Goal: Task Accomplishment & Management: Manage account settings

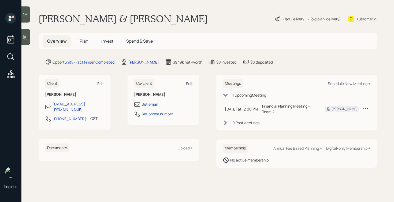
click at [82, 44] on span "Plan" at bounding box center [84, 41] width 9 height 6
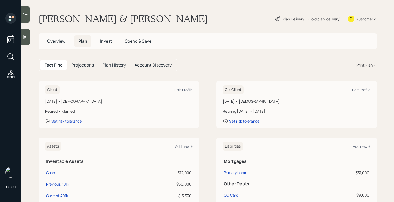
click at [287, 19] on div "Plan Delivery" at bounding box center [293, 19] width 21 height 6
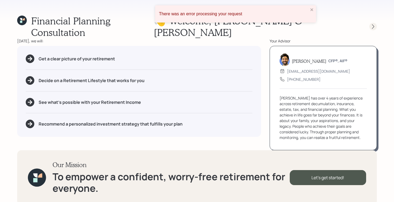
click at [374, 24] on icon at bounding box center [373, 26] width 5 height 5
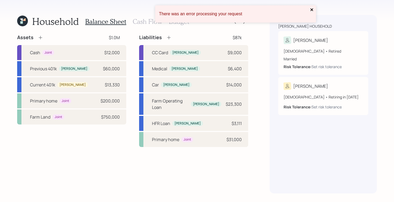
click at [313, 12] on icon "close" at bounding box center [312, 10] width 4 height 4
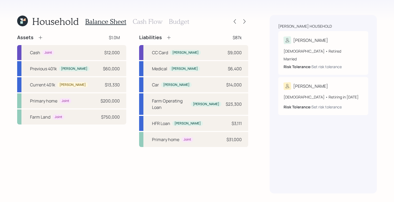
click at [21, 21] on icon at bounding box center [21, 22] width 2 height 2
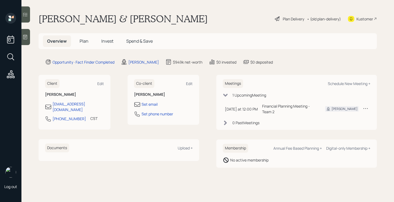
click at [289, 18] on div "Plan Delivery" at bounding box center [293, 19] width 21 height 6
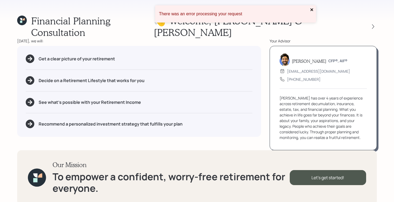
click at [312, 8] on icon "close" at bounding box center [312, 10] width 4 height 4
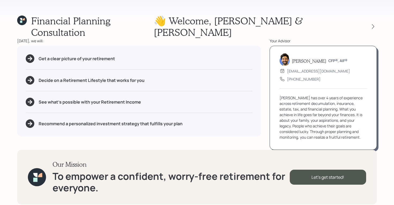
click at [213, 9] on div "Financial Planning Consultation 👋 Welcome , [PERSON_NAME] & [PERSON_NAME] [DATE…" at bounding box center [197, 102] width 394 height 205
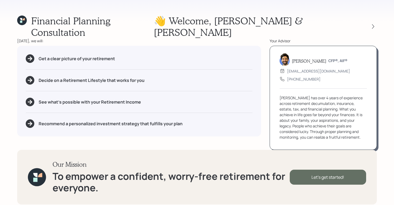
click at [312, 170] on div "Let's get started!" at bounding box center [328, 177] width 76 height 15
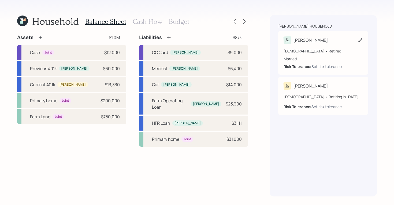
click at [316, 44] on div "[PERSON_NAME]" at bounding box center [323, 40] width 79 height 8
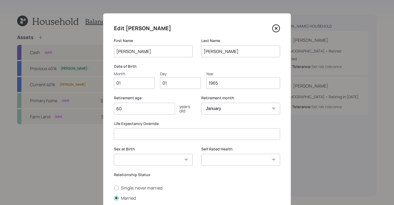
click at [134, 83] on input "01" at bounding box center [134, 83] width 41 height 12
type input "0"
type input "12"
type input "0"
type input "05"
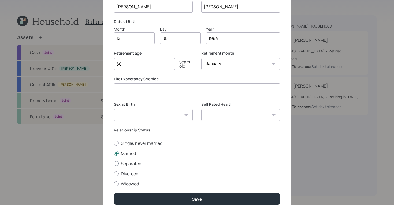
scroll to position [63, 0]
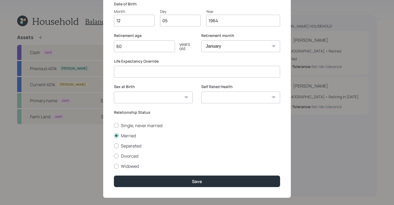
type input "1964"
click at [252, 97] on select "Excellent Very Good Good Fair Poor" at bounding box center [240, 98] width 79 height 12
select select "very_good"
click at [201, 92] on select "Excellent Very Good Good Fair Poor" at bounding box center [240, 98] width 79 height 12
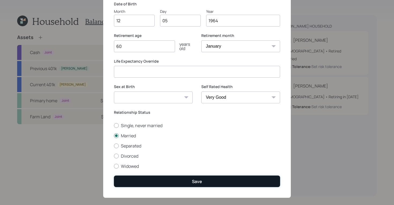
drag, startPoint x: 190, startPoint y: 182, endPoint x: 186, endPoint y: 181, distance: 4.0
click at [190, 182] on button "Save" at bounding box center [197, 182] width 166 height 12
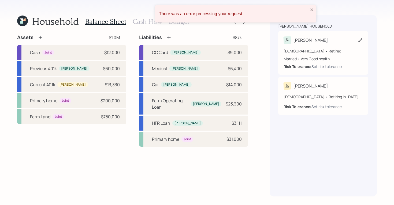
click at [322, 45] on div "[DEMOGRAPHIC_DATA] • Retired Married • Very Good health Risk Tolerance: Set ris…" at bounding box center [323, 56] width 79 height 25
select select "very_good"
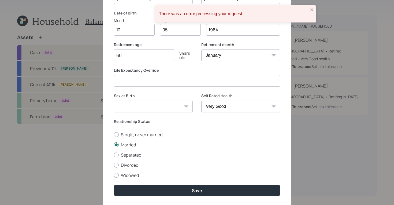
scroll to position [69, 0]
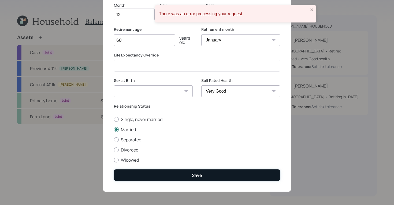
drag, startPoint x: 202, startPoint y: 173, endPoint x: 206, endPoint y: 170, distance: 5.2
click at [202, 173] on button "Save" at bounding box center [197, 176] width 166 height 12
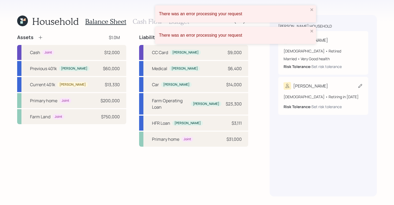
click at [322, 86] on div "[PERSON_NAME]" at bounding box center [323, 86] width 79 height 8
click at [311, 30] on icon "close" at bounding box center [312, 31] width 4 height 4
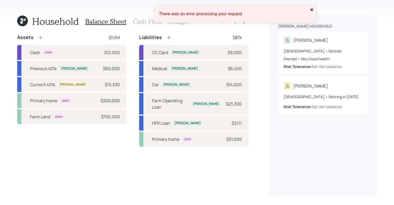
click at [312, 10] on icon "close" at bounding box center [312, 9] width 3 height 3
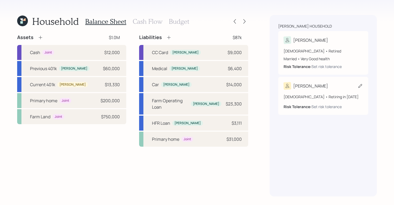
click at [330, 86] on div "[PERSON_NAME]" at bounding box center [323, 86] width 79 height 8
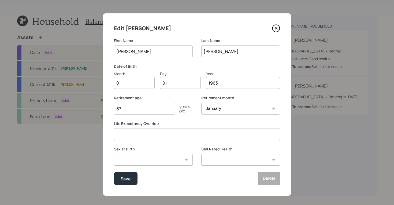
click at [139, 87] on input "01" at bounding box center [134, 83] width 41 height 12
type input "0"
type input "04"
type input "07"
click at [132, 109] on input "67" at bounding box center [144, 109] width 61 height 12
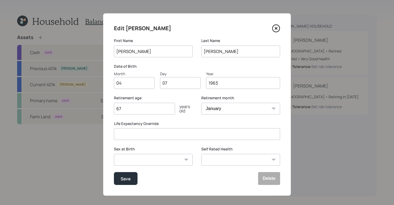
click at [226, 156] on select "Excellent Very Good Good Fair Poor" at bounding box center [240, 160] width 79 height 12
select select "excellent"
click at [201, 154] on select "Excellent Very Good Good Fair Poor" at bounding box center [240, 160] width 79 height 12
click at [129, 182] on button "Save" at bounding box center [126, 178] width 24 height 13
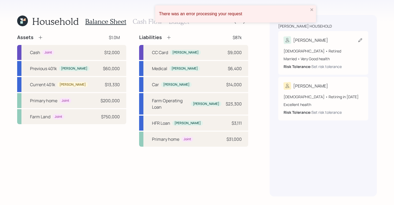
click at [322, 50] on div "[DEMOGRAPHIC_DATA] • Retired" at bounding box center [323, 51] width 79 height 6
select select "very_good"
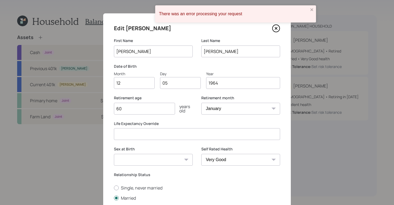
click at [134, 107] on input "60" at bounding box center [144, 109] width 61 height 12
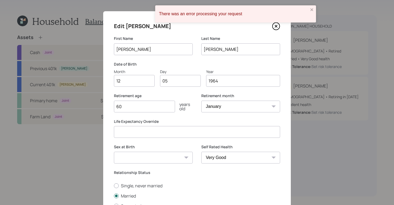
scroll to position [69, 0]
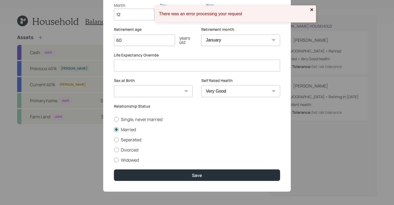
click at [312, 12] on icon "close" at bounding box center [312, 10] width 4 height 4
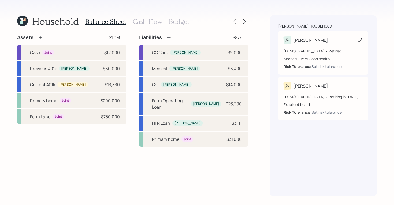
click at [362, 41] on icon at bounding box center [360, 40] width 5 height 5
select select "very_good"
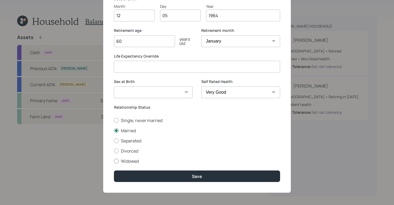
scroll to position [69, 0]
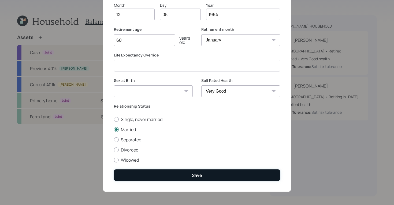
click at [201, 172] on button "Save" at bounding box center [197, 176] width 166 height 12
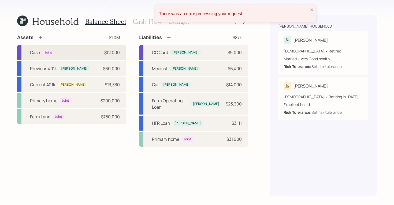
click at [76, 55] on div "Cash Joint $12,000" at bounding box center [71, 52] width 109 height 15
select select "emergency_fund"
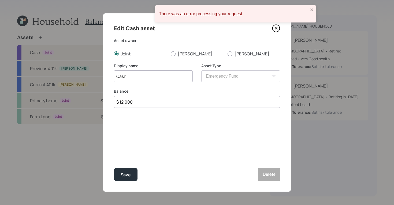
click at [278, 29] on icon at bounding box center [276, 28] width 8 height 8
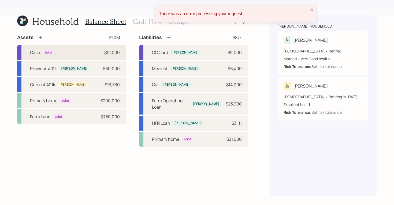
click at [84, 52] on div "Cash Joint $12,000" at bounding box center [71, 52] width 109 height 15
select select "emergency_fund"
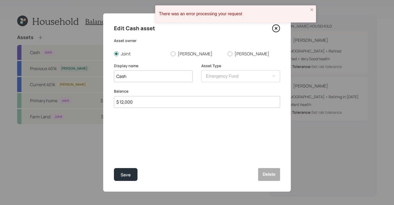
click at [144, 102] on input "$ 12,000" at bounding box center [197, 102] width 166 height 12
type input "$ 45,000"
click at [127, 175] on div "Save" at bounding box center [126, 175] width 10 height 7
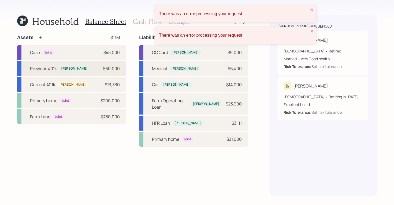
click at [93, 68] on div "Previous 401k [PERSON_NAME] $60,000" at bounding box center [71, 68] width 109 height 15
select select "company_sponsored"
select select "balanced"
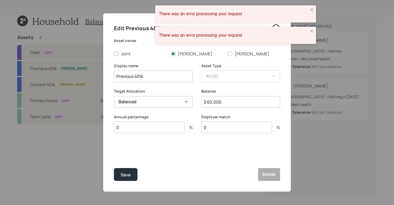
click at [312, 29] on div "There was an error processing your request" at bounding box center [235, 35] width 161 height 17
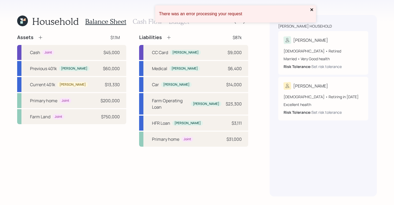
click at [313, 12] on button "close" at bounding box center [312, 10] width 4 height 5
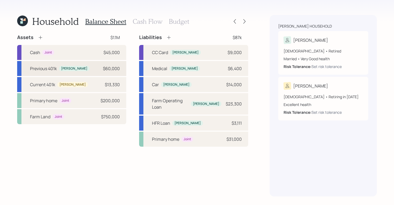
click at [98, 68] on div "Previous 401k [PERSON_NAME] $60,000" at bounding box center [71, 68] width 109 height 15
select select "company_sponsored"
select select "balanced"
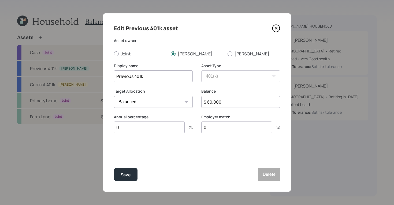
click at [234, 105] on input "$ 60,000" at bounding box center [240, 102] width 79 height 12
type input "$ 65,993"
click at [133, 178] on button "Save" at bounding box center [126, 174] width 24 height 13
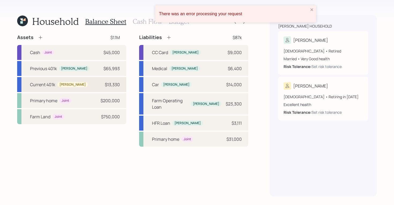
click at [89, 87] on div "Current 401k [PERSON_NAME] $13,330" at bounding box center [71, 84] width 109 height 15
select select "company_sponsored"
select select "balanced"
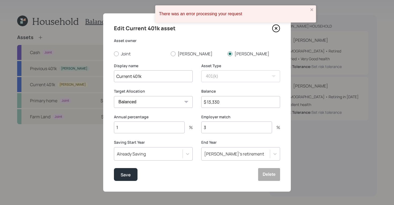
click at [236, 105] on input "$ 13,330" at bounding box center [240, 102] width 79 height 12
type input "$ 13,331"
click at [151, 127] on input "1" at bounding box center [149, 128] width 71 height 12
type input "3"
click at [314, 10] on div "There was an error processing your request" at bounding box center [235, 13] width 161 height 17
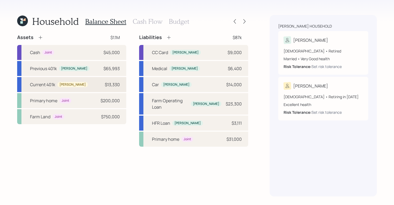
click at [84, 87] on div "Current 401k [PERSON_NAME] $13,330" at bounding box center [71, 84] width 109 height 15
select select "company_sponsored"
select select "balanced"
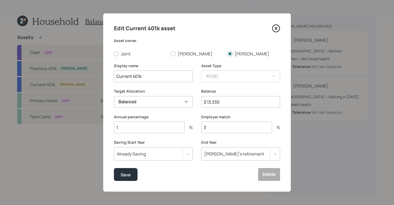
click at [239, 130] on input "3" at bounding box center [236, 128] width 71 height 12
click at [128, 129] on input "1" at bounding box center [149, 128] width 71 height 12
type input "3"
click at [120, 176] on button "Save" at bounding box center [126, 174] width 24 height 13
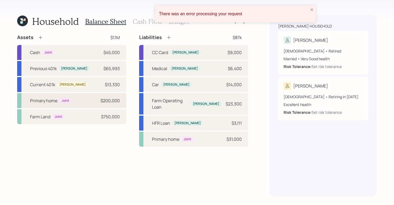
click at [73, 103] on div "Primary home Joint $200,000" at bounding box center [71, 100] width 109 height 15
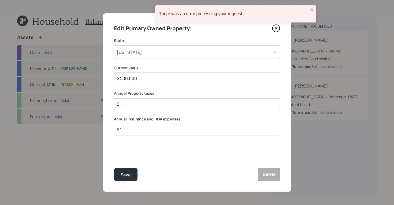
click at [310, 10] on div "There was an error processing your request" at bounding box center [233, 14] width 153 height 8
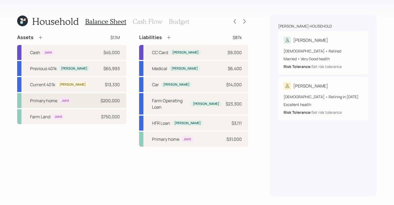
click at [91, 102] on div "Primary home Joint $200,000" at bounding box center [71, 100] width 109 height 15
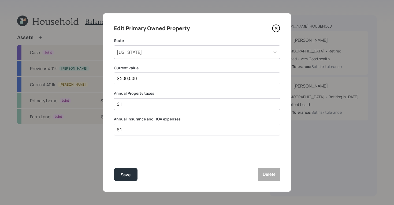
click at [160, 80] on input "$ 200,000" at bounding box center [194, 78] width 157 height 6
type input "$ 250,000"
click at [203, 169] on div "Edit Primary Owned Property State [US_STATE] Current value $ 250,000 Annual Pro…" at bounding box center [197, 102] width 188 height 179
click at [136, 107] on input "$ 1" at bounding box center [194, 104] width 157 height 6
click at [145, 134] on div "$ 1" at bounding box center [197, 130] width 166 height 12
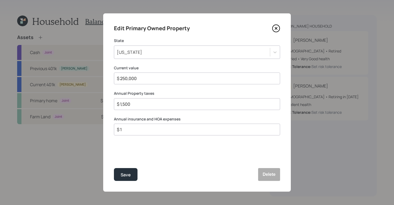
click at [144, 127] on input "$ 1" at bounding box center [194, 130] width 157 height 6
click at [135, 104] on input "$ 1,500" at bounding box center [194, 104] width 157 height 6
type input "$ 1,500"
click at [130, 133] on input "$ 1" at bounding box center [194, 130] width 157 height 6
type input "$ 3,000"
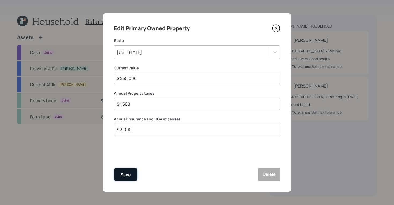
click at [118, 177] on button "Save" at bounding box center [126, 174] width 24 height 13
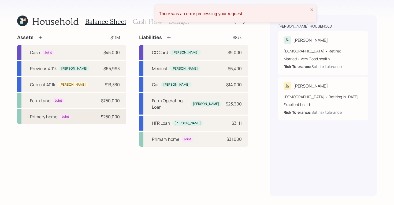
click at [54, 118] on div "Primary home" at bounding box center [43, 117] width 27 height 6
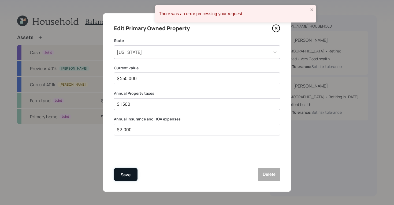
click at [132, 172] on button "Save" at bounding box center [126, 174] width 24 height 13
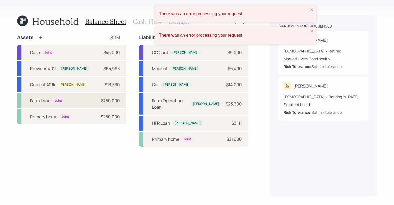
click at [77, 103] on div "Farm Land Joint $750,000" at bounding box center [71, 100] width 109 height 15
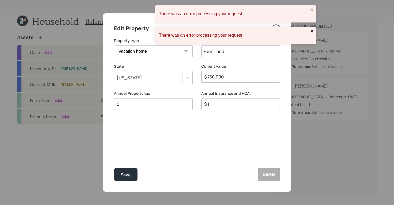
click at [313, 32] on icon "close" at bounding box center [312, 31] width 3 height 3
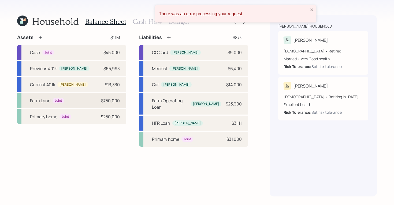
click at [98, 103] on div "Farm Land Joint $750,000" at bounding box center [71, 100] width 109 height 15
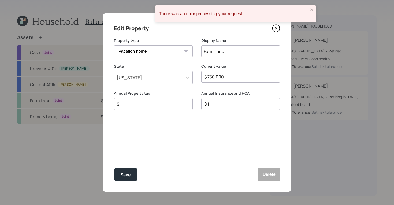
click at [164, 106] on input "$ 1" at bounding box center [151, 104] width 70 height 6
click at [246, 103] on input "$ 1" at bounding box center [239, 104] width 70 height 6
click at [145, 104] on input "$" at bounding box center [151, 104] width 70 height 6
type input "$ 1"
click at [127, 172] on div "Save" at bounding box center [126, 175] width 10 height 7
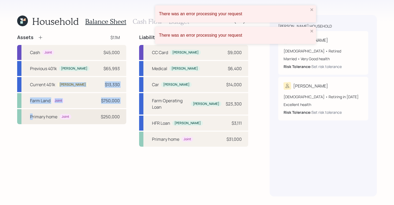
click at [33, 118] on div "Cash Joint $45,000 Previous 401k [PERSON_NAME] $65,993 Current 401k [PERSON_NAM…" at bounding box center [71, 84] width 109 height 79
click at [49, 142] on div "Assets $1.1M Cash Joint $45,000 Previous 401k [PERSON_NAME] $65,993 Current 401…" at bounding box center [132, 115] width 231 height 163
click at [314, 33] on icon "close" at bounding box center [312, 31] width 4 height 4
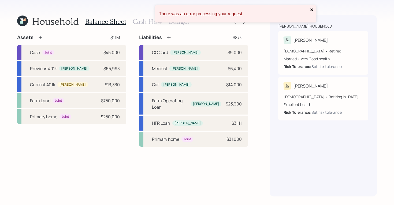
click at [314, 8] on icon "close" at bounding box center [312, 10] width 4 height 4
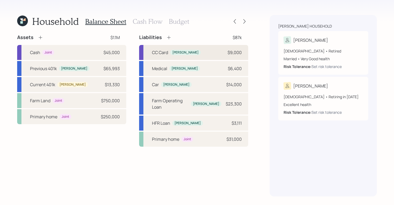
click at [209, 51] on div "CC Card [PERSON_NAME] $9,000" at bounding box center [193, 52] width 109 height 15
select select "credit_card"
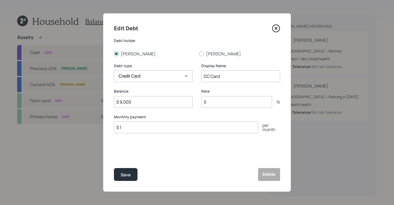
click at [222, 105] on input "0" at bounding box center [236, 102] width 71 height 12
click at [145, 133] on input "$ 1" at bounding box center [186, 128] width 144 height 12
type input "$ 250"
click at [124, 176] on div "Save" at bounding box center [126, 175] width 10 height 7
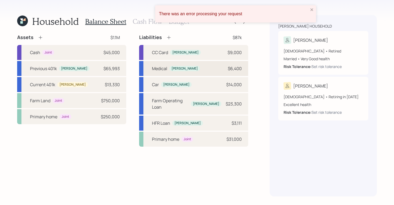
click at [227, 72] on div "Medical [PERSON_NAME] $6,400" at bounding box center [193, 68] width 109 height 15
select select "medical"
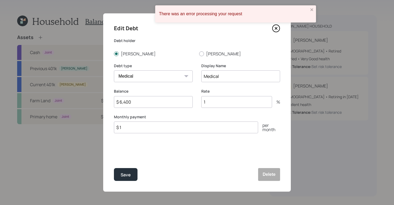
click at [227, 101] on input "1" at bounding box center [236, 102] width 71 height 12
type input "0"
drag, startPoint x: 161, startPoint y: 134, endPoint x: 163, endPoint y: 128, distance: 5.3
click at [162, 134] on div "Edit Debt Debt [PERSON_NAME] [PERSON_NAME] Debt type Car Credit Card Medical St…" at bounding box center [197, 102] width 188 height 179
click at [163, 128] on input "$ 1" at bounding box center [186, 128] width 144 height 12
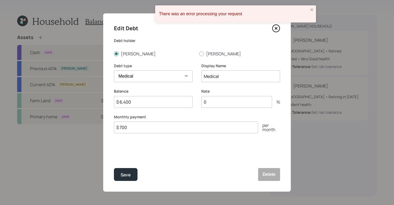
type input "$ 700"
drag, startPoint x: 128, startPoint y: 165, endPoint x: 126, endPoint y: 174, distance: 9.4
click at [128, 165] on div "Edit Debt Debt [PERSON_NAME] [PERSON_NAME] Debt type Car Credit Card Medical St…" at bounding box center [197, 102] width 188 height 179
click at [126, 174] on div "Save" at bounding box center [126, 175] width 10 height 7
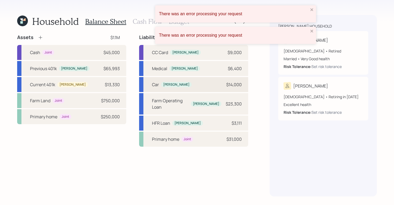
click at [163, 89] on div "Car [PERSON_NAME] $14,000" at bounding box center [193, 84] width 109 height 15
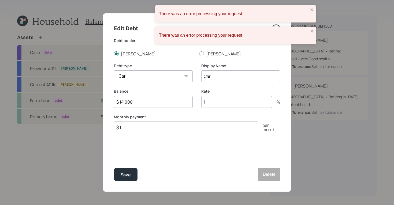
click at [214, 101] on input "1" at bounding box center [236, 102] width 71 height 12
type input "3"
click at [135, 129] on input "$ 1" at bounding box center [186, 128] width 144 height 12
type input "$ 600"
click at [123, 171] on button "Save" at bounding box center [126, 174] width 24 height 13
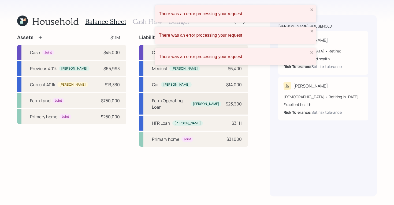
click at [214, 105] on div "Farm Operating Loan [PERSON_NAME] $23,300" at bounding box center [193, 103] width 109 height 21
select select "other"
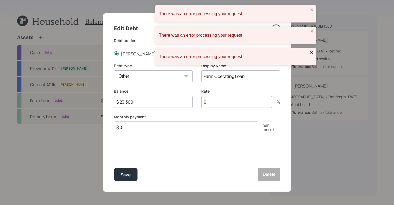
click at [313, 54] on icon "close" at bounding box center [312, 52] width 4 height 4
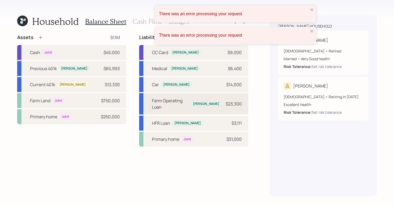
click at [210, 103] on div "Farm Operating Loan [PERSON_NAME] $23,300" at bounding box center [193, 103] width 109 height 21
select select "other"
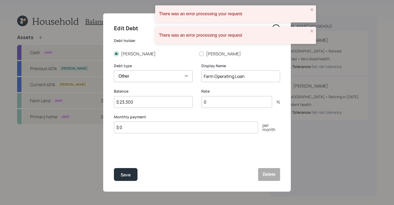
click at [225, 105] on input "0" at bounding box center [236, 102] width 71 height 12
type input "8"
click at [132, 131] on input "$ 0" at bounding box center [186, 128] width 144 height 12
type input "$ 1"
click at [126, 176] on div "Save" at bounding box center [126, 175] width 10 height 7
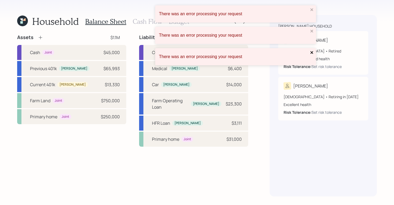
click at [311, 53] on icon "close" at bounding box center [312, 52] width 4 height 4
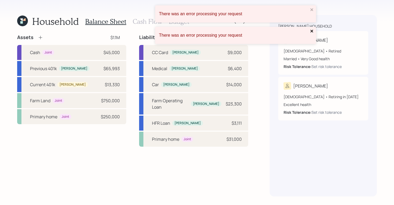
click at [312, 30] on icon "close" at bounding box center [312, 31] width 4 height 4
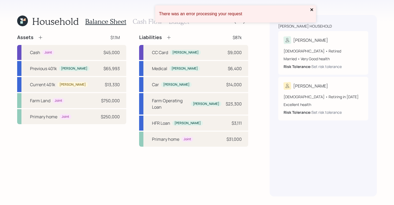
click at [313, 10] on icon "close" at bounding box center [312, 9] width 3 height 3
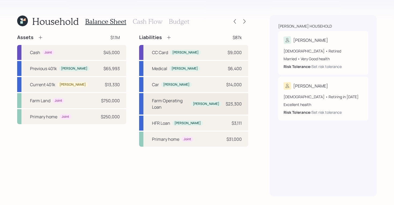
click at [178, 103] on div "Farm Operating Loan" at bounding box center [170, 104] width 37 height 13
select select "other"
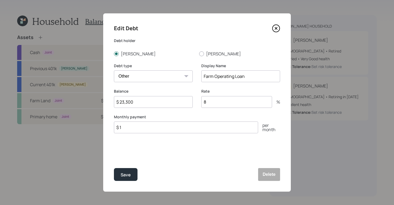
click at [135, 128] on input "$ 1" at bounding box center [186, 128] width 144 height 12
click at [135, 129] on input "$ 1" at bounding box center [186, 128] width 144 height 12
type input "$ 1,800"
click at [138, 171] on div "Save Delete" at bounding box center [197, 174] width 166 height 13
click at [131, 173] on button "Save" at bounding box center [126, 174] width 24 height 13
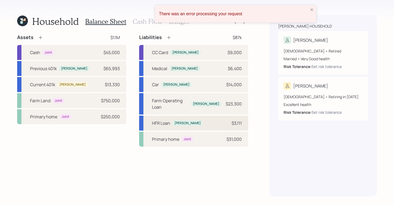
click at [176, 121] on div "[PERSON_NAME]" at bounding box center [188, 123] width 26 height 5
select select "other"
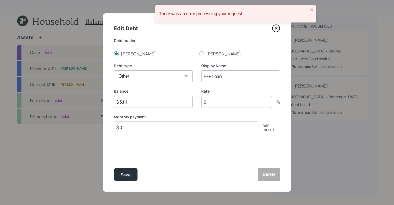
click at [240, 103] on input "0" at bounding box center [236, 102] width 71 height 12
type input "5"
click at [206, 126] on input "$ 0" at bounding box center [186, 128] width 144 height 12
type input "$"
click at [270, 178] on button "Delete" at bounding box center [269, 174] width 22 height 13
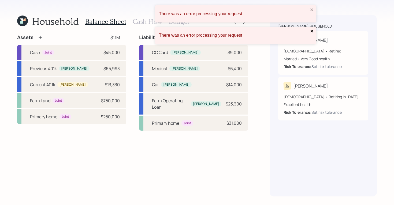
click at [312, 32] on icon "close" at bounding box center [312, 31] width 4 height 4
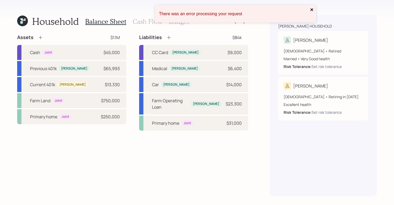
click at [311, 10] on icon "close" at bounding box center [312, 10] width 4 height 4
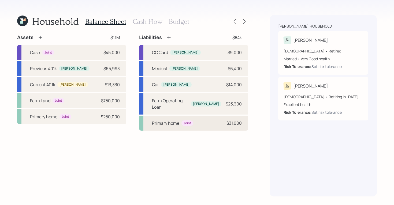
click at [230, 120] on div "$31,000" at bounding box center [234, 123] width 15 height 6
select select "e350d172-3e24-4452-88c4-79881ce888f4"
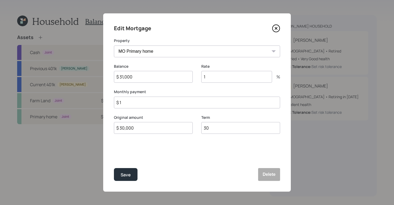
click at [215, 78] on input "1" at bounding box center [236, 77] width 71 height 12
click at [132, 176] on button "Save" at bounding box center [126, 174] width 24 height 13
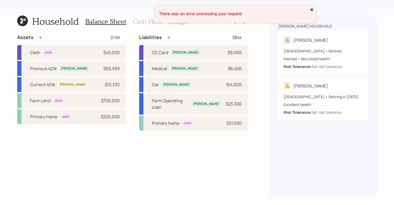
click at [312, 10] on icon "close" at bounding box center [312, 10] width 4 height 4
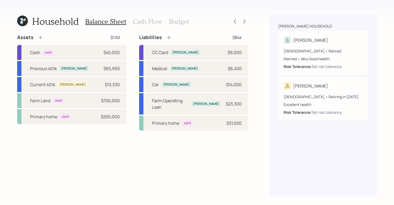
click at [138, 23] on h3 "Cash Flow" at bounding box center [148, 22] width 30 height 8
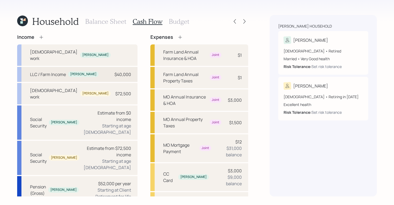
click at [100, 68] on div "LLC / Farm Income [PERSON_NAME] $40,000" at bounding box center [77, 74] width 120 height 15
select select "self_employment"
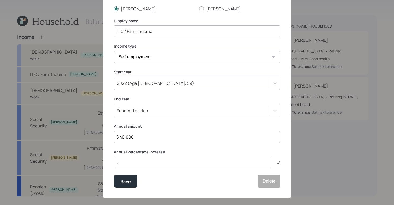
scroll to position [45, 0]
drag, startPoint x: 144, startPoint y: 136, endPoint x: 97, endPoint y: 121, distance: 49.5
click at [97, 121] on div "Edit income details Income Earner [PERSON_NAME] [PERSON_NAME] Display name LLC …" at bounding box center [197, 102] width 394 height 205
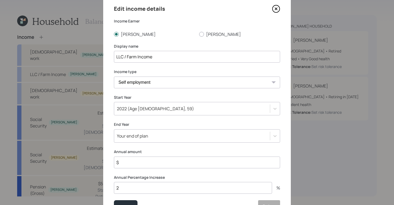
scroll to position [0, 0]
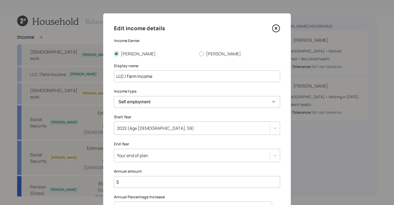
type input "$"
click at [274, 30] on icon at bounding box center [276, 28] width 8 height 8
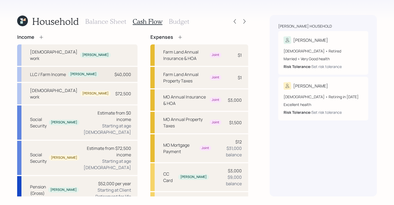
click at [115, 71] on div "$40,000" at bounding box center [123, 74] width 17 height 6
select select "self_employment"
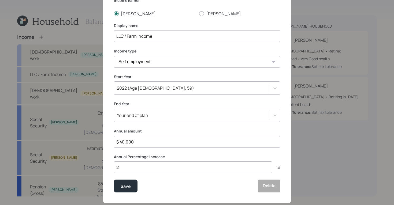
scroll to position [52, 0]
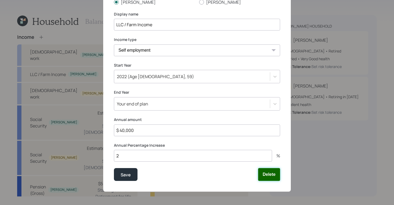
click at [265, 178] on button "Delete" at bounding box center [269, 174] width 22 height 13
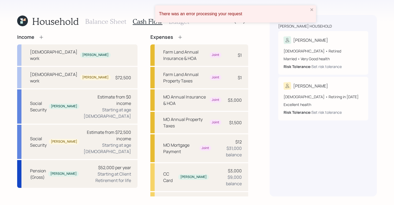
click at [44, 39] on icon at bounding box center [41, 37] width 5 height 5
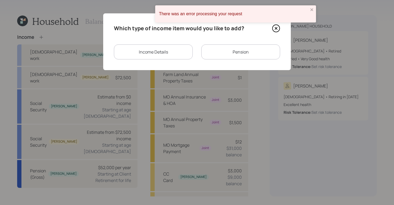
click at [241, 54] on div "Pension" at bounding box center [240, 52] width 79 height 15
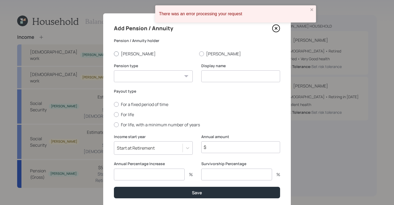
click at [117, 55] on label "[PERSON_NAME]" at bounding box center [154, 54] width 81 height 6
click at [114, 54] on input "[PERSON_NAME]" at bounding box center [114, 54] width 0 height 0
radio input "true"
click at [155, 79] on select "Pension Annuity" at bounding box center [153, 77] width 79 height 12
select select "pension"
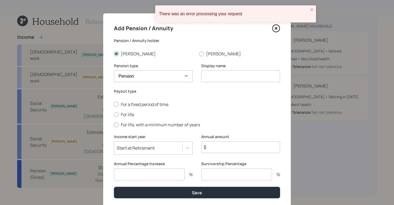
click at [114, 71] on select "Pension Annuity" at bounding box center [153, 77] width 79 height 12
click at [223, 76] on input at bounding box center [240, 77] width 79 height 12
click at [276, 27] on icon at bounding box center [276, 28] width 8 height 8
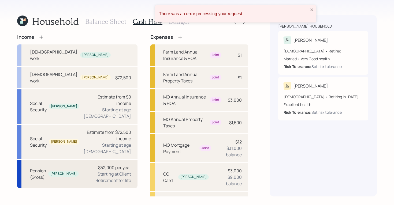
click at [58, 160] on div "Pension (Gross) [PERSON_NAME] $52,000 per year Starting at Client Retirement fo…" at bounding box center [77, 174] width 120 height 28
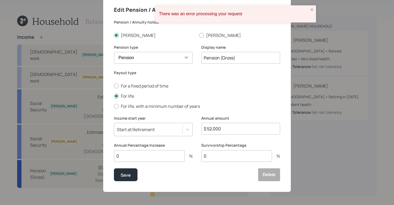
scroll to position [19, 0]
click at [137, 159] on input "0" at bounding box center [149, 156] width 71 height 12
click at [124, 178] on div "Save" at bounding box center [126, 174] width 10 height 7
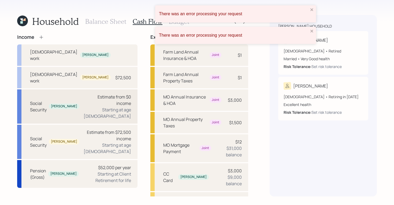
click at [45, 100] on div "Social Security" at bounding box center [38, 106] width 17 height 13
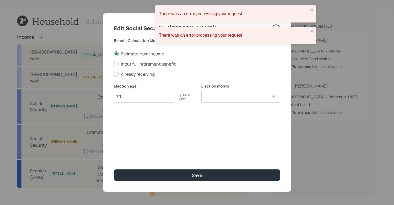
type input "7"
type input "67"
click at [237, 122] on div "Edit Social Security ([PERSON_NAME]) Benefit Calculation Method Estimate from I…" at bounding box center [197, 102] width 188 height 179
click at [239, 94] on select "January February March April May June July August September October November De…" at bounding box center [240, 97] width 79 height 12
click at [118, 65] on div at bounding box center [116, 64] width 5 height 5
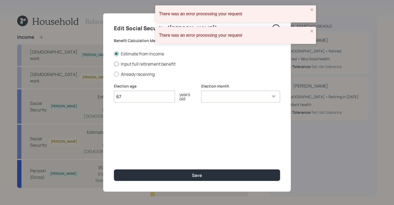
click at [114, 64] on input "Input full retirement benefit" at bounding box center [114, 64] width 0 height 0
radio input "true"
click at [136, 128] on div "Edit Social Security ([PERSON_NAME]) Benefit Calculation Method Estimate from I…" at bounding box center [197, 102] width 188 height 179
click at [141, 124] on input "$" at bounding box center [197, 123] width 166 height 12
type input "$ 3,460"
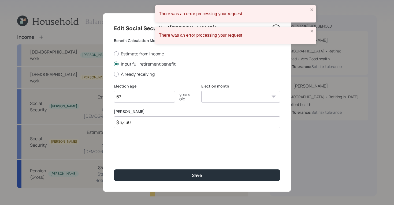
click at [222, 94] on select "January February March April May June July August September October November De…" at bounding box center [240, 97] width 79 height 12
select select "6"
click at [201, 91] on select "January February March April May June July August September October November De…" at bounding box center [240, 97] width 79 height 12
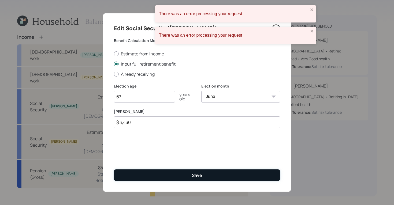
click at [205, 177] on button "Save" at bounding box center [197, 176] width 166 height 12
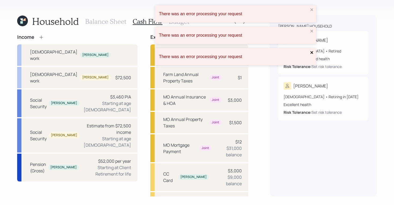
click at [314, 51] on icon "close" at bounding box center [312, 52] width 4 height 4
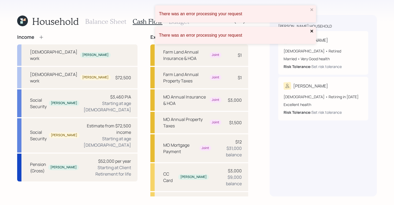
click at [313, 31] on icon "close" at bounding box center [312, 31] width 4 height 4
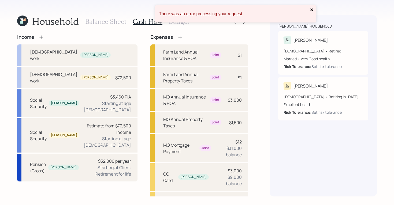
click at [313, 9] on icon "close" at bounding box center [312, 9] width 3 height 3
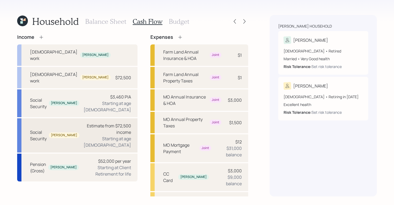
click at [84, 123] on div "Estimate from $72,500 income Starting at age [DEMOGRAPHIC_DATA]" at bounding box center [107, 136] width 47 height 26
select select "12"
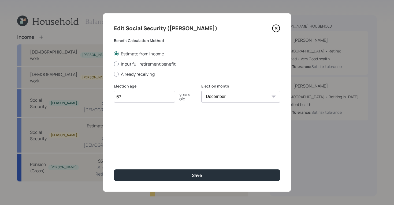
type input "67"
click at [116, 66] on div at bounding box center [116, 64] width 5 height 5
click at [114, 64] on input "Input full retirement benefit" at bounding box center [114, 64] width 0 height 0
radio input "true"
click at [148, 122] on input "$" at bounding box center [197, 123] width 166 height 12
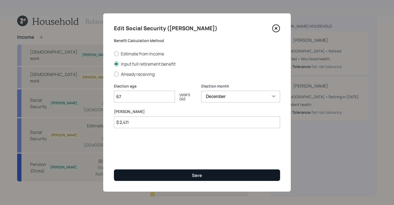
type input "$ 2,411"
click at [191, 176] on button "Save" at bounding box center [197, 176] width 166 height 12
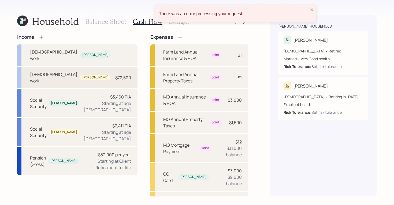
click at [77, 70] on div "[DEMOGRAPHIC_DATA] work [PERSON_NAME] $72,500" at bounding box center [77, 77] width 120 height 21
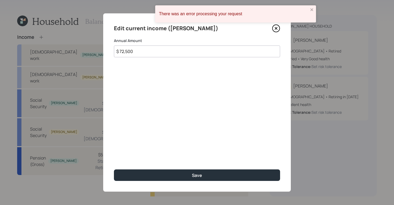
click at [144, 56] on input "$ 72,500" at bounding box center [197, 52] width 166 height 12
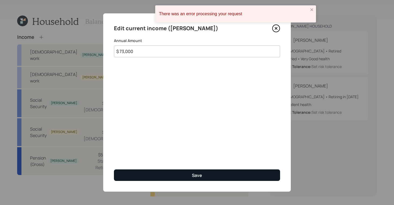
type input "$ 73,000"
click at [203, 177] on button "Save" at bounding box center [197, 176] width 166 height 12
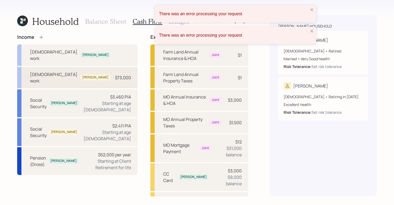
click at [115, 75] on div "$73,000" at bounding box center [123, 78] width 16 height 6
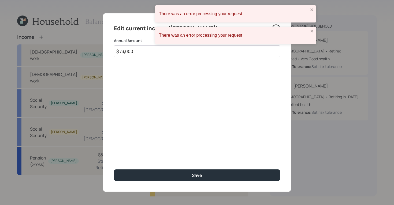
click at [140, 54] on input "$ 73,000" at bounding box center [197, 52] width 166 height 12
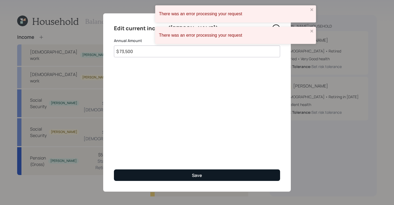
type input "$ 73,500"
click at [162, 171] on button "Save" at bounding box center [197, 176] width 166 height 12
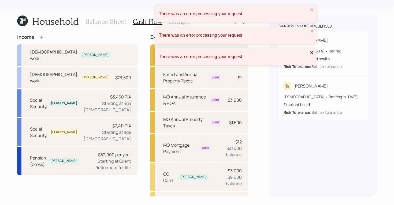
click at [313, 52] on icon "close" at bounding box center [312, 52] width 4 height 4
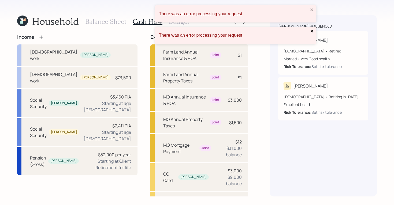
click at [311, 33] on button "close" at bounding box center [312, 31] width 4 height 5
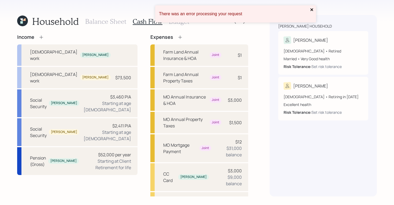
click at [313, 12] on icon "close" at bounding box center [312, 10] width 4 height 4
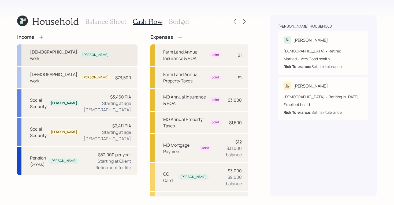
click at [86, 48] on div "[DEMOGRAPHIC_DATA] work [PERSON_NAME]" at bounding box center [77, 55] width 120 height 21
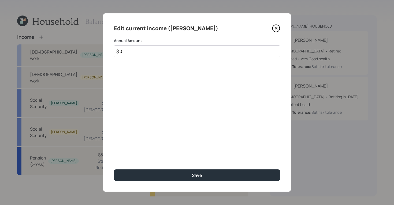
click at [160, 54] on input "$ 0" at bounding box center [197, 52] width 166 height 12
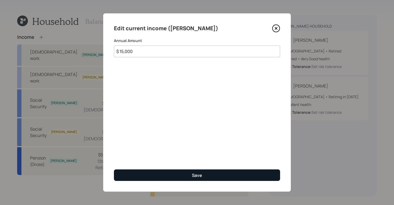
type input "$ 15,000"
click at [208, 174] on button "Save" at bounding box center [197, 176] width 166 height 12
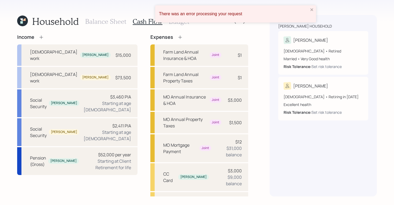
click at [41, 39] on icon at bounding box center [40, 36] width 3 height 3
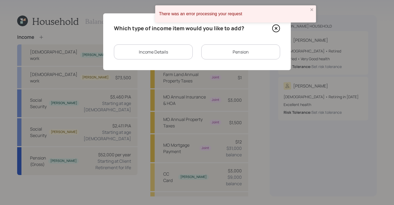
click at [168, 51] on div "Income Details" at bounding box center [153, 52] width 79 height 15
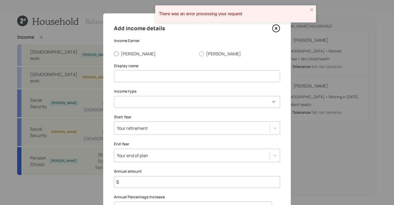
click at [115, 55] on div at bounding box center [116, 54] width 5 height 5
click at [114, 54] on input "[PERSON_NAME]" at bounding box center [114, 54] width 0 height 0
radio input "true"
click at [155, 75] on input at bounding box center [197, 77] width 166 height 12
type input "Livestock"
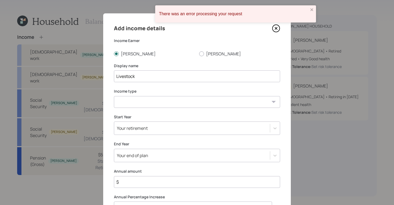
click at [261, 100] on select "[DEMOGRAPHIC_DATA] work [DEMOGRAPHIC_DATA] work Self employment Other" at bounding box center [197, 102] width 166 height 12
click at [114, 96] on select "[DEMOGRAPHIC_DATA] work [DEMOGRAPHIC_DATA] work Self employment Other" at bounding box center [197, 102] width 166 height 12
click at [172, 104] on select "[DEMOGRAPHIC_DATA] work [DEMOGRAPHIC_DATA] work Self employment Other" at bounding box center [197, 102] width 166 height 12
select select "self_employment"
click at [114, 96] on select "[DEMOGRAPHIC_DATA] work [DEMOGRAPHIC_DATA] work Self employment Other" at bounding box center [197, 102] width 166 height 12
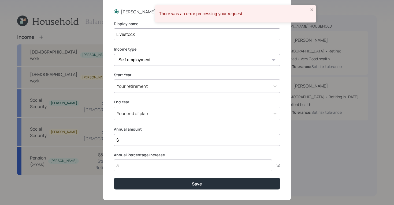
scroll to position [51, 0]
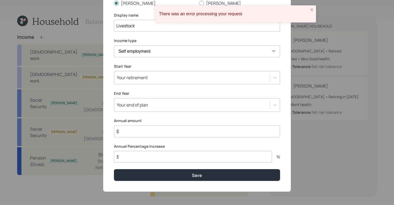
click at [139, 130] on input "$" at bounding box center [197, 132] width 166 height 12
type input "$ 30,000"
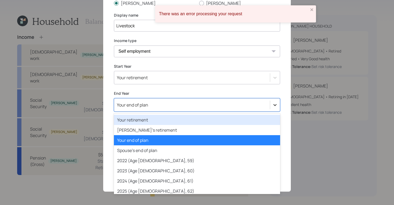
click at [274, 106] on icon at bounding box center [275, 104] width 5 height 5
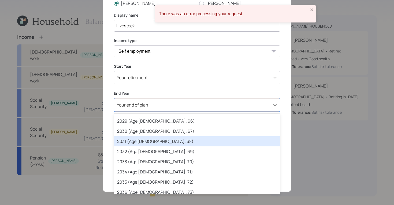
scroll to position [122, 0]
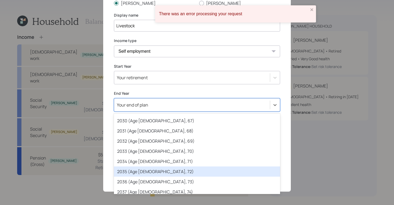
click at [165, 173] on div "2035 (Age [DEMOGRAPHIC_DATA], 72)" at bounding box center [197, 172] width 166 height 10
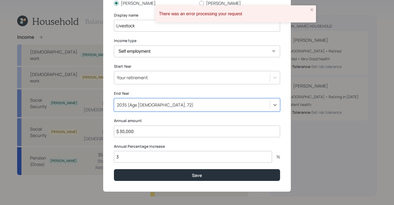
click at [178, 157] on input "3" at bounding box center [193, 157] width 158 height 12
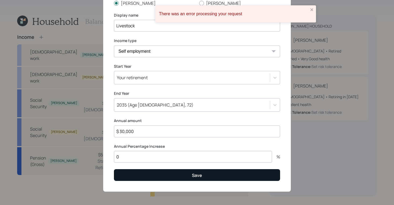
type input "0"
click at [188, 176] on button "Save" at bounding box center [197, 176] width 166 height 12
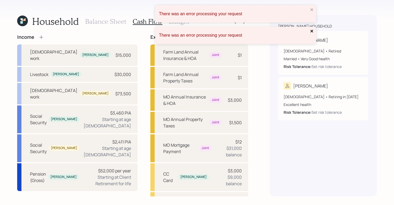
click at [311, 31] on icon "close" at bounding box center [312, 31] width 4 height 4
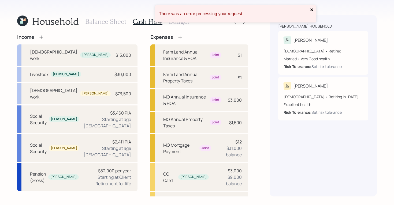
click at [313, 10] on icon "close" at bounding box center [312, 9] width 3 height 3
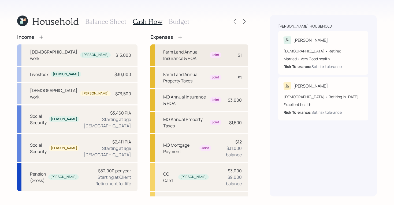
click at [205, 54] on div "Farm Land Annual Insurance & HOA Joint" at bounding box center [192, 55] width 58 height 13
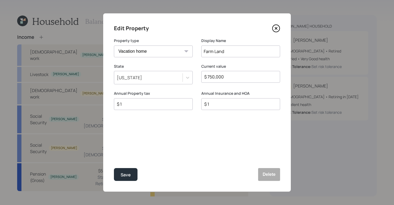
click at [278, 31] on icon at bounding box center [276, 28] width 7 height 7
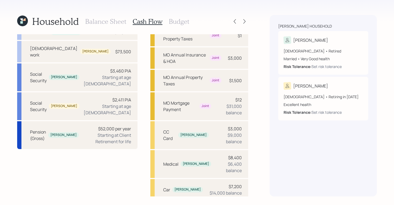
scroll to position [133, 0]
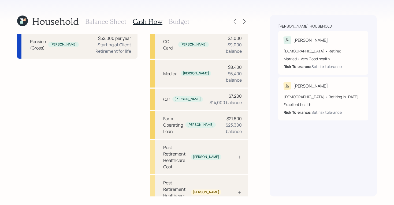
click at [115, 23] on h3 "Balance Sheet" at bounding box center [105, 22] width 41 height 8
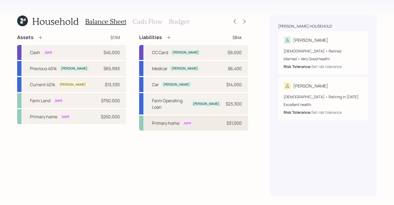
click at [221, 119] on div "Primary home Joint $31,000" at bounding box center [193, 123] width 109 height 15
select select "e350d172-3e24-4452-88c4-79881ce888f4"
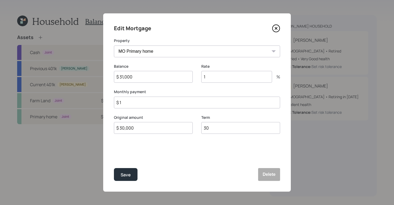
click at [163, 101] on input "$ 1" at bounding box center [197, 103] width 166 height 12
click at [224, 78] on input "1" at bounding box center [236, 77] width 71 height 12
type input "2.375"
click at [185, 106] on input "$ 1" at bounding box center [197, 103] width 166 height 12
type input "$ 255,000"
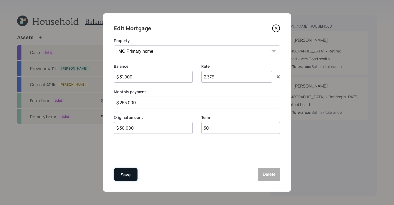
click at [124, 178] on div "Save" at bounding box center [126, 175] width 10 height 7
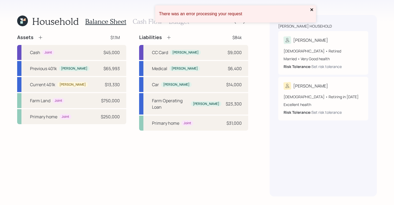
click at [313, 10] on icon "close" at bounding box center [312, 10] width 4 height 4
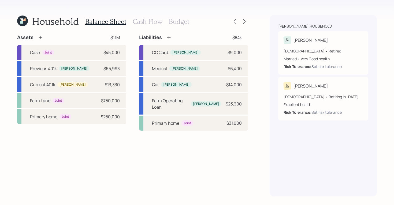
click at [154, 21] on h3 "Cash Flow" at bounding box center [148, 22] width 30 height 8
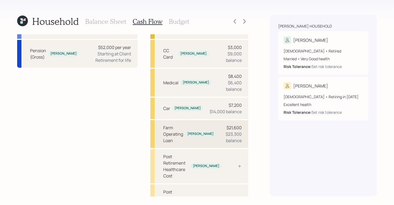
scroll to position [124, 0]
click at [182, 22] on h3 "Budget" at bounding box center [179, 22] width 20 height 8
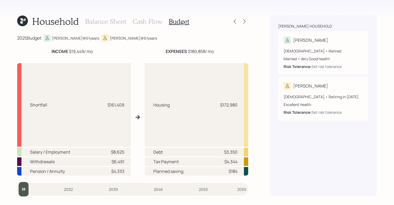
click at [143, 24] on h3 "Cash Flow" at bounding box center [148, 22] width 30 height 8
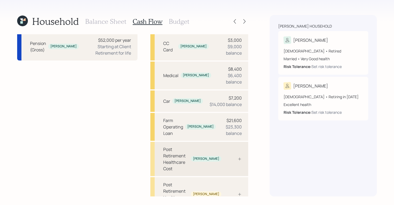
scroll to position [133, 0]
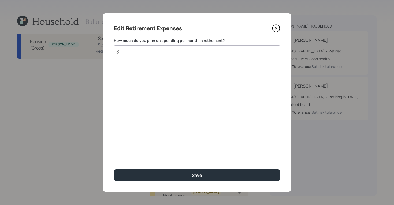
click at [156, 49] on input "$" at bounding box center [197, 52] width 166 height 12
click at [173, 50] on input "$ 2,500" at bounding box center [197, 52] width 166 height 12
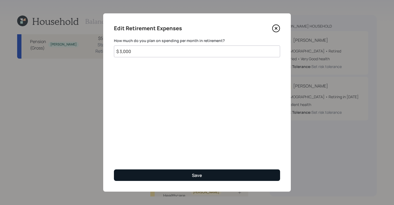
type input "$ 3,000"
click at [204, 177] on button "Save" at bounding box center [197, 176] width 166 height 12
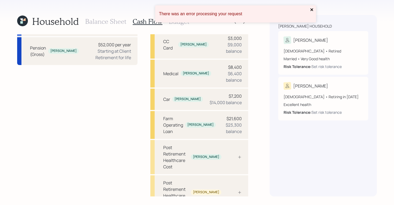
click at [311, 9] on icon "close" at bounding box center [312, 9] width 3 height 3
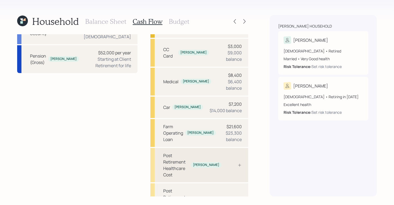
scroll to position [133, 0]
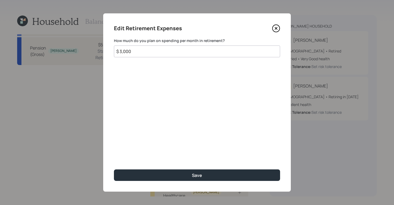
drag, startPoint x: 153, startPoint y: 54, endPoint x: 91, endPoint y: 46, distance: 61.9
click at [91, 46] on div "Edit Retirement Expenses How much do you plan on spending per month in retireme…" at bounding box center [197, 102] width 394 height 205
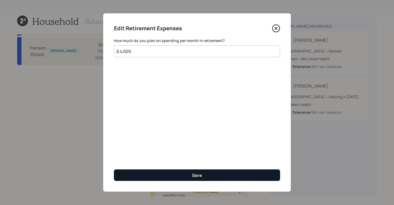
type input "$ 4,000"
click at [214, 178] on button "Save" at bounding box center [197, 176] width 166 height 12
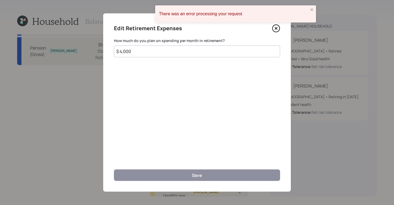
scroll to position [88, 0]
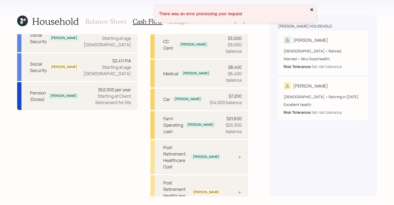
click at [312, 10] on icon "close" at bounding box center [312, 10] width 4 height 4
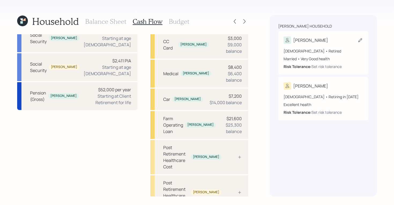
click at [339, 57] on div "Married • Very Good health" at bounding box center [323, 59] width 79 height 6
select select "very_good"
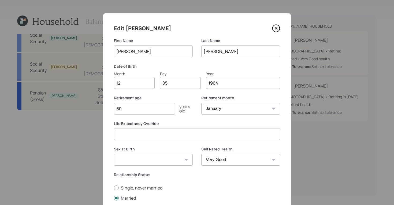
click at [275, 28] on icon at bounding box center [276, 28] width 2 height 2
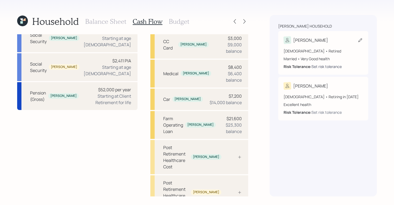
click at [321, 68] on div "Set risk tolerance" at bounding box center [327, 67] width 30 height 6
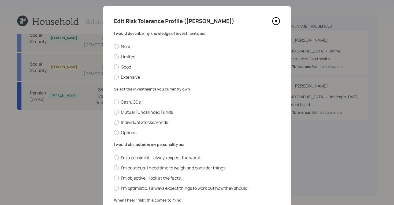
scroll to position [9, 0]
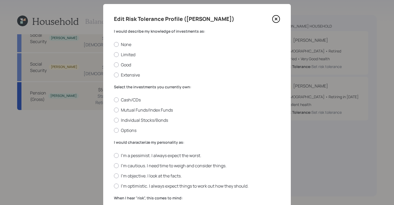
click at [114, 58] on div "None Limited Good Extensive" at bounding box center [197, 60] width 166 height 36
click at [115, 54] on div at bounding box center [116, 54] width 5 height 5
click at [114, 54] on input "Limited" at bounding box center [114, 54] width 0 height 0
radio input "true"
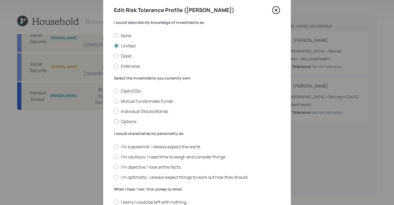
scroll to position [21, 0]
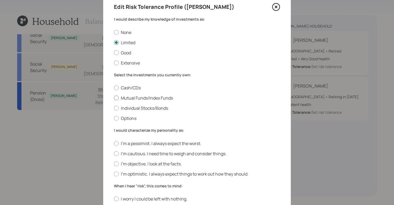
click at [117, 97] on label "Mutual Funds/Index Funds" at bounding box center [197, 98] width 166 height 6
click at [114, 98] on input "Mutual Funds/Index Funds" at bounding box center [114, 98] width 0 height 0
radio input "true"
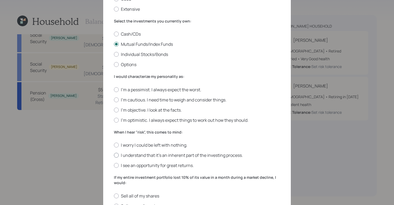
scroll to position [77, 0]
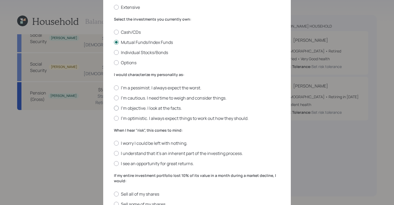
click at [119, 110] on label "I'm objective. I look at the facts." at bounding box center [197, 108] width 166 height 6
click at [114, 108] on input "I'm objective. I look at the facts." at bounding box center [114, 108] width 0 height 0
radio input "true"
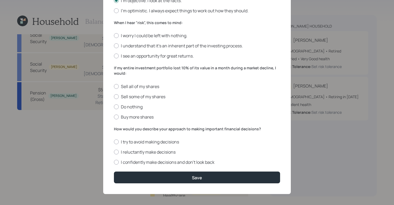
scroll to position [176, 0]
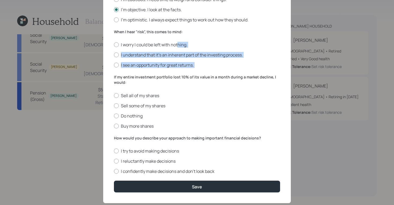
drag, startPoint x: 174, startPoint y: 61, endPoint x: 159, endPoint y: 71, distance: 17.6
click at [170, 78] on form "I would describe my knowledge of investments as: None Limited Good Extensive Se…" at bounding box center [197, 27] width 166 height 331
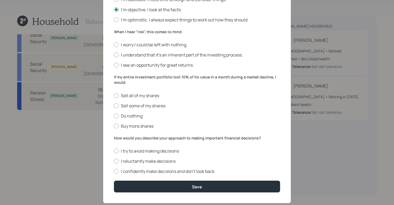
click at [219, 32] on label "When I hear "risk", this comes to mind:" at bounding box center [197, 31] width 166 height 5
click at [118, 56] on label "I understand that it’s an inherent part of the investing process." at bounding box center [197, 55] width 166 height 6
click at [117, 56] on label "I understand that it’s an inherent part of the investing process." at bounding box center [197, 55] width 166 height 6
click at [114, 55] on input "I understand that it’s an inherent part of the investing process." at bounding box center [114, 55] width 0 height 0
radio input "true"
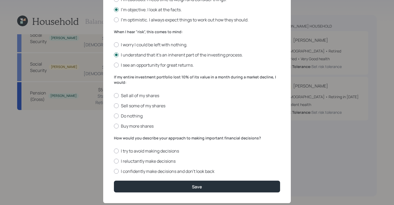
click at [114, 111] on div "Sell all of my shares Sell some of my shares Do nothing Buy more shares" at bounding box center [197, 111] width 166 height 36
click at [115, 116] on div at bounding box center [116, 116] width 5 height 5
click at [114, 116] on input "Do nothing" at bounding box center [114, 116] width 0 height 0
radio input "true"
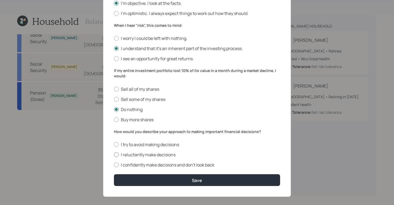
scroll to position [188, 0]
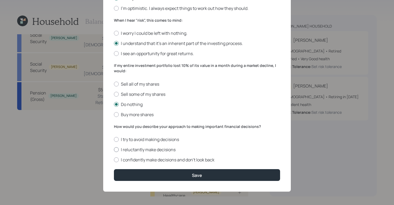
click at [116, 151] on label "I reluctantly make decisions" at bounding box center [197, 150] width 166 height 6
click at [114, 150] on input "I reluctantly make decisions" at bounding box center [114, 150] width 0 height 0
radio input "true"
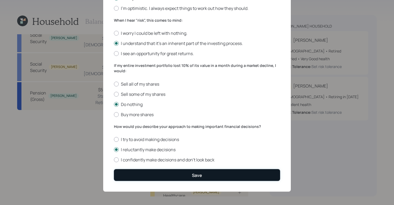
click at [214, 178] on button "Save" at bounding box center [197, 176] width 166 height 12
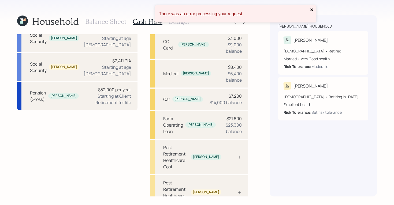
click at [311, 11] on icon "close" at bounding box center [312, 10] width 4 height 4
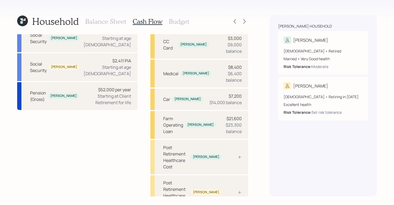
click at [171, 22] on h3 "Budget" at bounding box center [179, 22] width 20 height 8
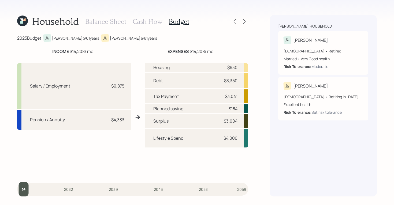
drag, startPoint x: 70, startPoint y: 51, endPoint x: 81, endPoint y: 52, distance: 10.5
click at [80, 52] on div "INCOME $14,208 / mo" at bounding box center [72, 51] width 41 height 6
drag, startPoint x: 69, startPoint y: 52, endPoint x: 88, endPoint y: 51, distance: 18.6
click at [88, 51] on div "INCOME $14,208 / mo" at bounding box center [72, 51] width 41 height 6
click at [119, 54] on div "INCOME $14,208 / mo" at bounding box center [72, 51] width 111 height 6
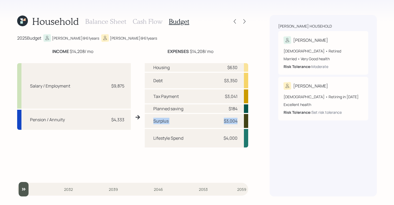
drag, startPoint x: 151, startPoint y: 121, endPoint x: 241, endPoint y: 121, distance: 90.1
click at [241, 121] on div "Surplus $3,004" at bounding box center [197, 121] width 104 height 14
click at [265, 127] on div "Household Balance Sheet Cash Flow Budget 2025 Budget [PERSON_NAME] @ 61 years […" at bounding box center [197, 102] width 394 height 205
click at [146, 21] on h3 "Cash Flow" at bounding box center [148, 22] width 30 height 8
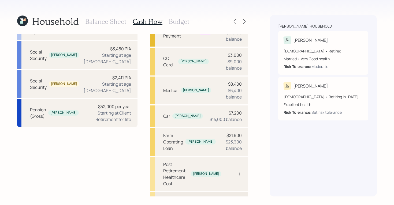
scroll to position [88, 0]
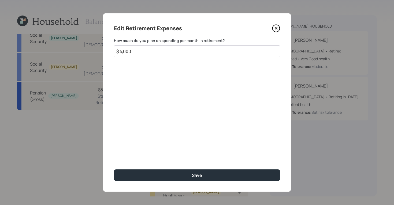
drag, startPoint x: 138, startPoint y: 53, endPoint x: 78, endPoint y: 42, distance: 61.2
click at [78, 42] on div "Edit Retirement Expenses How much do you plan on spending per month in retireme…" at bounding box center [197, 102] width 394 height 205
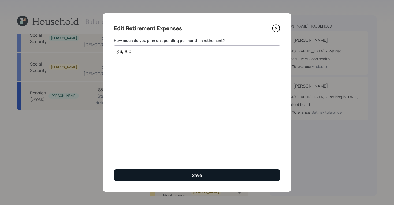
type input "$ 6,000"
click at [213, 177] on button "Save" at bounding box center [197, 176] width 166 height 12
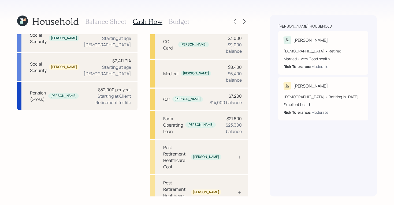
click at [182, 21] on h3 "Budget" at bounding box center [179, 22] width 20 height 8
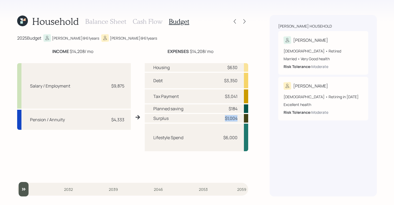
drag, startPoint x: 224, startPoint y: 118, endPoint x: 250, endPoint y: 117, distance: 25.5
click at [249, 117] on div "Household Balance Sheet Cash Flow Budget 2025 Budget [PERSON_NAME] @ 61 years […" at bounding box center [197, 102] width 394 height 205
click at [258, 124] on div "Household Balance Sheet Cash Flow Budget 2025 Budget [PERSON_NAME] @ 61 years […" at bounding box center [197, 102] width 394 height 205
click at [247, 22] on icon at bounding box center [244, 21] width 5 height 5
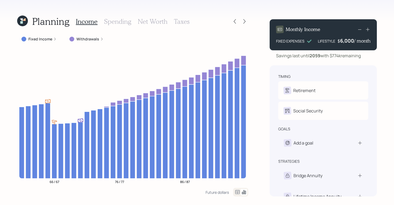
click at [54, 38] on icon at bounding box center [54, 39] width 3 height 3
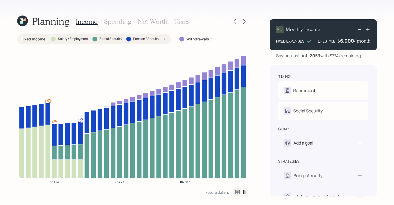
click at [196, 39] on label "Withdrawals" at bounding box center [197, 38] width 23 height 5
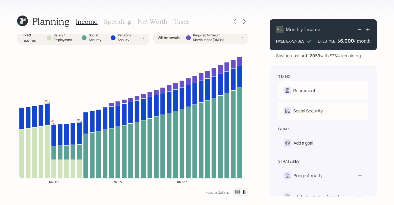
click at [235, 193] on icon at bounding box center [237, 192] width 6 height 6
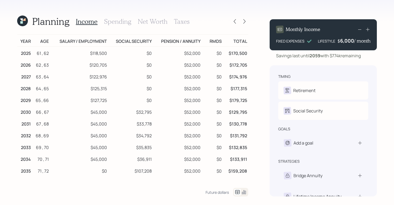
click at [245, 194] on icon at bounding box center [244, 192] width 6 height 6
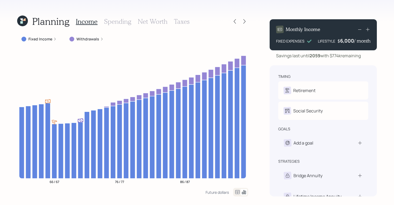
click at [56, 37] on div "Fixed Income" at bounding box center [39, 39] width 44 height 10
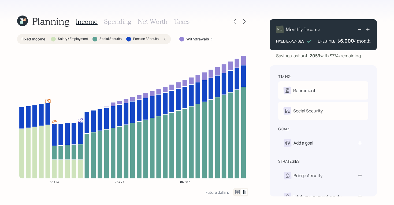
click at [120, 27] on div "Income Spending Net Worth Taxes" at bounding box center [133, 21] width 114 height 13
click at [121, 25] on h3 "Spending" at bounding box center [117, 22] width 27 height 8
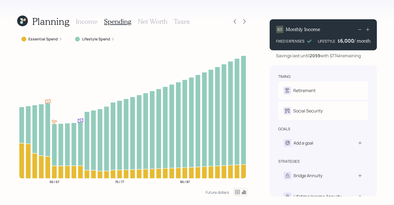
click at [86, 21] on h3 "Income" at bounding box center [87, 22] width 22 height 8
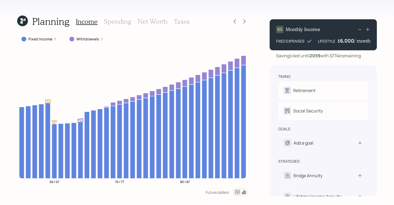
click at [119, 22] on h3 "Spending" at bounding box center [117, 22] width 27 height 8
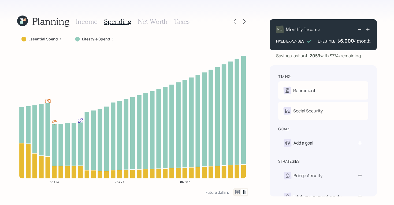
click at [141, 22] on h3 "Net Worth" at bounding box center [153, 22] width 30 height 8
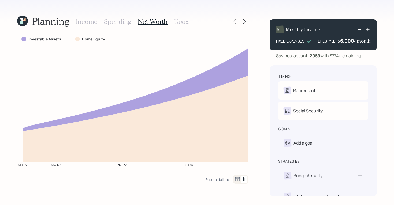
click at [181, 21] on h3 "Taxes" at bounding box center [182, 22] width 16 height 8
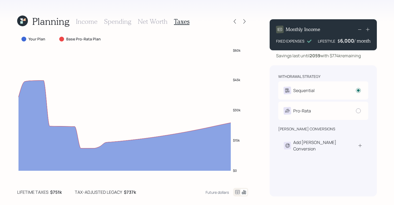
click at [153, 25] on div "Income Spending Net Worth Taxes" at bounding box center [133, 21] width 114 height 13
click at [151, 20] on h3 "Net Worth" at bounding box center [153, 22] width 30 height 8
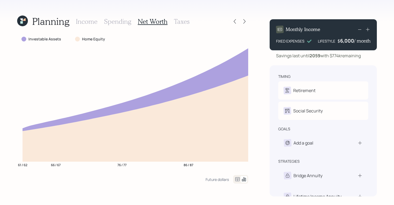
click at [241, 19] on div at bounding box center [239, 22] width 17 height 8
click at [243, 19] on icon at bounding box center [244, 21] width 5 height 5
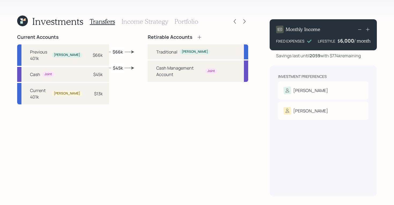
click at [143, 23] on h3 "Income Strategy" at bounding box center [145, 22] width 47 height 8
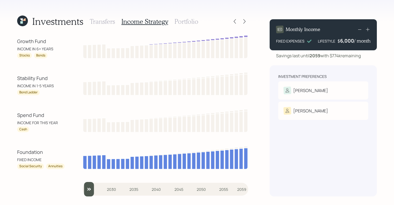
click at [131, 21] on h3 "Income Strategy" at bounding box center [145, 22] width 47 height 8
click at [178, 23] on h3 "Portfolio" at bounding box center [187, 22] width 24 height 8
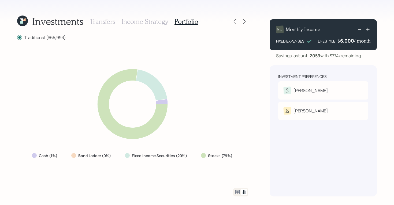
click at [97, 22] on h3 "Transfers" at bounding box center [102, 22] width 25 height 8
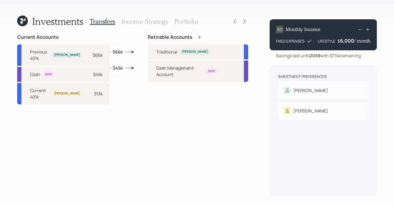
click at [187, 21] on h3 "Portfolio" at bounding box center [187, 22] width 24 height 8
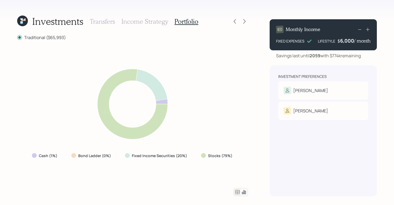
click at [104, 20] on h3 "Transfers" at bounding box center [102, 22] width 25 height 8
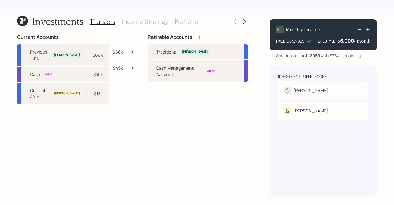
click at [192, 20] on h3 "Portfolio" at bounding box center [187, 22] width 24 height 8
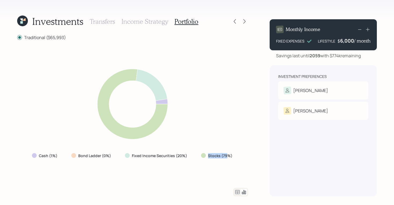
drag, startPoint x: 200, startPoint y: 156, endPoint x: 241, endPoint y: 156, distance: 41.8
click at [226, 154] on div "Stocks (79%)" at bounding box center [217, 156] width 41 height 10
click at [253, 156] on div "Investments Transfers Income Strategy Portfolio Traditional ($65,993) Cash (1%)…" at bounding box center [197, 102] width 394 height 205
click at [239, 192] on icon at bounding box center [237, 192] width 6 height 6
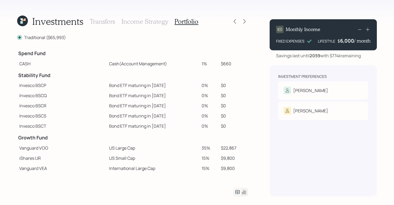
click at [144, 20] on h3 "Income Strategy" at bounding box center [145, 22] width 47 height 8
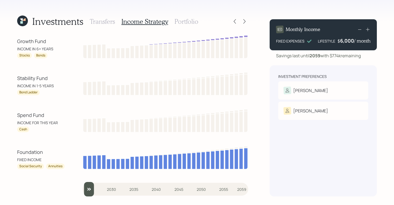
click at [177, 21] on h3 "Portfolio" at bounding box center [187, 22] width 24 height 8
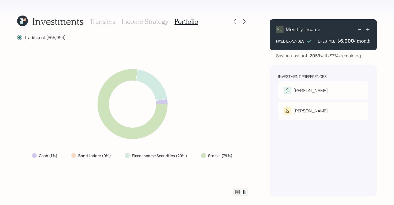
click at [152, 24] on h3 "Income Strategy" at bounding box center [145, 22] width 47 height 8
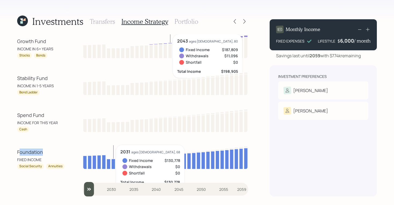
drag, startPoint x: 19, startPoint y: 153, endPoint x: 43, endPoint y: 152, distance: 24.7
click at [43, 152] on div "Foundation" at bounding box center [41, 152] width 48 height 7
click at [300, 168] on div "Investment Preferences [PERSON_NAME] Tolerance: Moderate [PERSON_NAME] Toleranc…" at bounding box center [323, 130] width 107 height 131
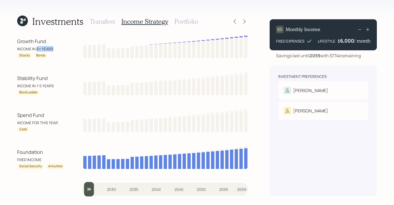
drag, startPoint x: 36, startPoint y: 49, endPoint x: 54, endPoint y: 49, distance: 18.0
click at [54, 49] on div "INCOME IN 6+ YEARS" at bounding box center [41, 49] width 48 height 6
click at [59, 38] on div "Growth Fund" at bounding box center [41, 41] width 48 height 7
drag, startPoint x: 37, startPoint y: 49, endPoint x: 57, endPoint y: 45, distance: 20.8
click at [57, 45] on div "Growth Fund INCOME IN 6+ YEARS Stocks Bonds" at bounding box center [41, 48] width 48 height 21
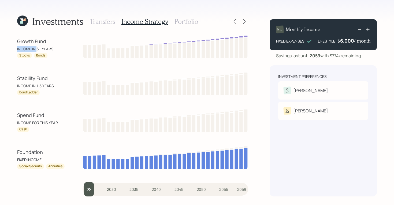
click at [58, 40] on div "Growth Fund" at bounding box center [41, 41] width 48 height 7
click at [245, 20] on icon at bounding box center [244, 21] width 5 height 5
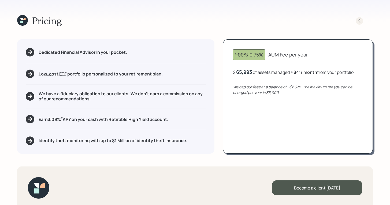
click at [359, 21] on icon at bounding box center [359, 20] width 5 height 5
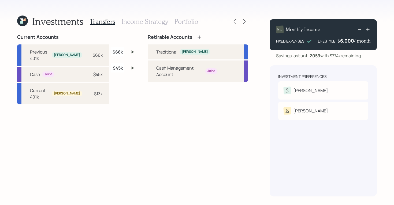
click at [180, 20] on h3 "Portfolio" at bounding box center [187, 22] width 24 height 8
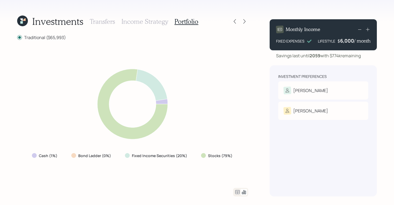
click at [155, 21] on h3 "Income Strategy" at bounding box center [145, 22] width 47 height 8
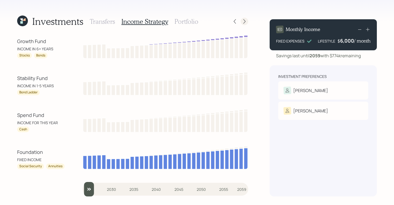
click at [244, 23] on icon at bounding box center [245, 21] width 2 height 5
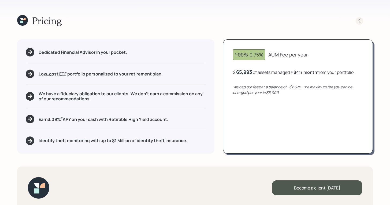
click at [362, 19] on icon at bounding box center [359, 20] width 5 height 5
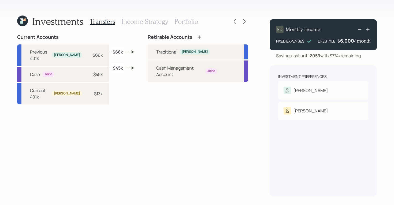
click at [151, 21] on h3 "Income Strategy" at bounding box center [145, 22] width 47 height 8
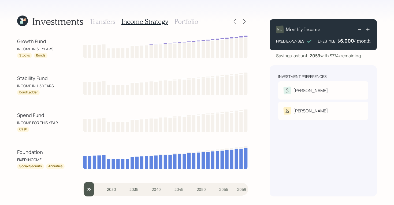
click at [17, 114] on div "Spend Fund" at bounding box center [41, 115] width 48 height 7
drag, startPoint x: 17, startPoint y: 114, endPoint x: 44, endPoint y: 114, distance: 26.8
click at [44, 114] on div "Spend Fund" at bounding box center [41, 115] width 48 height 7
drag, startPoint x: 16, startPoint y: 78, endPoint x: 53, endPoint y: 79, distance: 37.3
click at [53, 79] on div "Investments Transfers Income Strategy Portfolio Growth Fund INCOME IN 6+ YEARS …" at bounding box center [197, 102] width 394 height 205
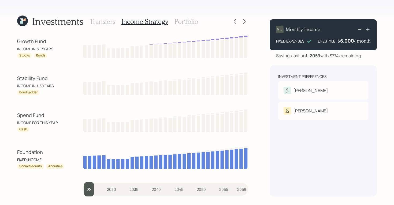
click at [3, 94] on div "Investments Transfers Income Strategy Portfolio Growth Fund INCOME IN 6+ YEARS …" at bounding box center [197, 102] width 394 height 205
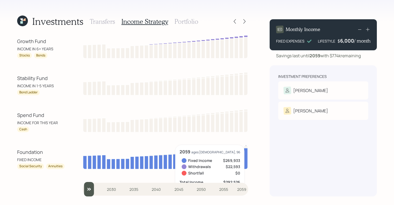
click at [267, 12] on div "Investments Transfers Income Strategy Portfolio Growth Fund INCOME IN 6+ YEARS …" at bounding box center [197, 102] width 394 height 205
click at [296, 154] on div "Investment Preferences [PERSON_NAME] Tolerance: Moderate [PERSON_NAME] Toleranc…" at bounding box center [323, 130] width 107 height 131
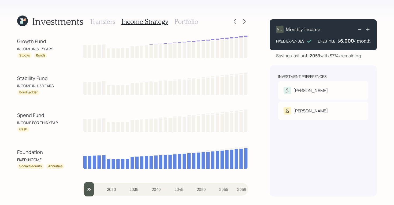
click at [192, 22] on h3 "Portfolio" at bounding box center [187, 22] width 24 height 8
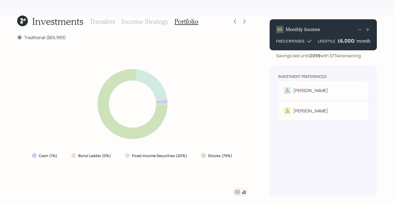
click at [238, 194] on icon at bounding box center [237, 192] width 6 height 6
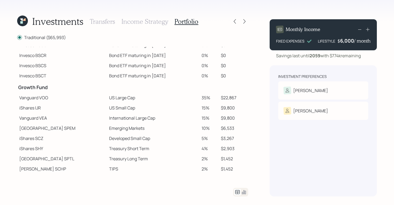
scroll to position [50, 0]
drag, startPoint x: 41, startPoint y: 98, endPoint x: 57, endPoint y: 98, distance: 16.1
click at [57, 98] on td "Vanguard VOO" at bounding box center [62, 98] width 90 height 10
click at [47, 101] on td "Vanguard VOO" at bounding box center [62, 98] width 90 height 10
drag, startPoint x: 39, startPoint y: 98, endPoint x: 53, endPoint y: 98, distance: 13.7
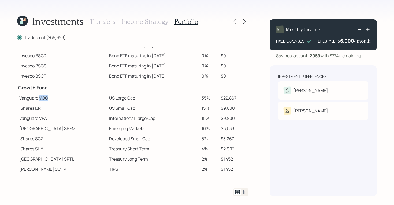
click at [53, 98] on td "Vanguard VOO" at bounding box center [62, 98] width 90 height 10
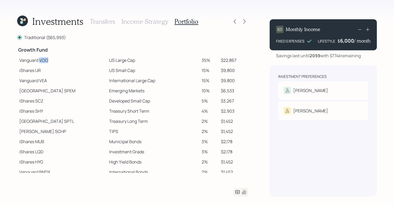
scroll to position [92, 0]
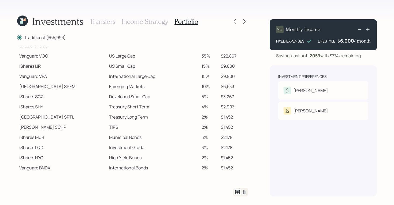
click at [138, 101] on td "Developed Small Cap" at bounding box center [153, 97] width 93 height 10
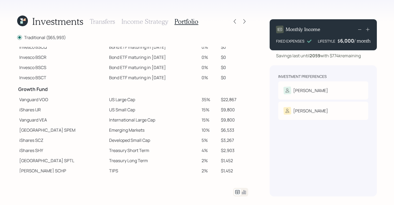
scroll to position [38, 0]
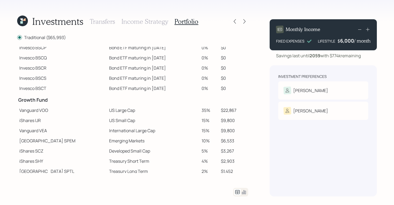
click at [246, 194] on icon at bounding box center [244, 192] width 6 height 6
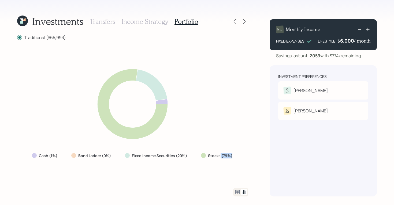
drag, startPoint x: 219, startPoint y: 156, endPoint x: 235, endPoint y: 157, distance: 15.3
click at [237, 156] on div "Cash (1%) Bond Ladder (0%) Fixed Income Securities (20%) Stocks (79%)" at bounding box center [132, 114] width 231 height 135
drag, startPoint x: 176, startPoint y: 158, endPoint x: 195, endPoint y: 157, distance: 19.1
click at [195, 157] on div "Cash (1%) Bond Ladder (0%) Fixed Income Securities (20%) Stocks (79%)" at bounding box center [133, 156] width 210 height 10
drag, startPoint x: 174, startPoint y: 156, endPoint x: 205, endPoint y: 153, distance: 31.3
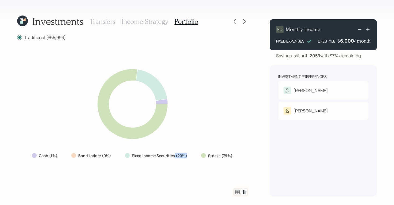
click at [196, 157] on div "Cash (1%) Bond Ladder (0%) Fixed Income Securities (20%) Stocks (79%)" at bounding box center [133, 156] width 210 height 10
click at [262, 149] on div "Investments Transfers Income Strategy Portfolio Traditional ($65,993) Cash (1%)…" at bounding box center [197, 102] width 394 height 205
drag, startPoint x: 103, startPoint y: 158, endPoint x: 115, endPoint y: 158, distance: 12.1
click at [115, 158] on div "Bond Ladder (0%)" at bounding box center [91, 156] width 49 height 10
click at [274, 128] on div "Investment Preferences [PERSON_NAME] Tolerance: Moderate [PERSON_NAME] Toleranc…" at bounding box center [323, 130] width 107 height 131
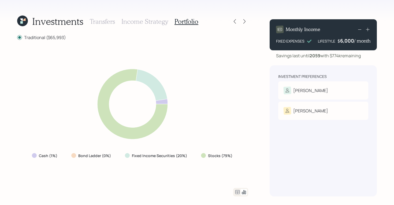
click at [257, 16] on div "Investments Transfers Income Strategy Portfolio Traditional ($65,993) Cash (1%)…" at bounding box center [197, 102] width 394 height 205
click at [244, 23] on icon at bounding box center [245, 21] width 2 height 5
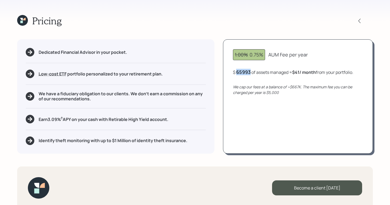
drag, startPoint x: 236, startPoint y: 73, endPoint x: 255, endPoint y: 74, distance: 18.8
click at [255, 74] on div "$ 65993 of assets managed ≈ $41 / month from your portfolio ." at bounding box center [293, 72] width 120 height 7
click at [305, 22] on div "Pricing" at bounding box center [195, 21] width 356 height 12
drag, startPoint x: 297, startPoint y: 74, endPoint x: 317, endPoint y: 72, distance: 19.6
click at [317, 72] on b "$41 / month" at bounding box center [306, 72] width 24 height 6
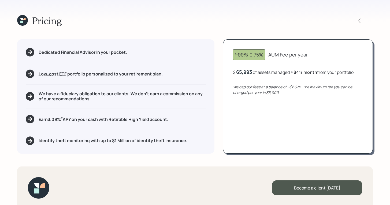
click at [250, 25] on div "Pricing" at bounding box center [195, 21] width 356 height 12
drag, startPoint x: 58, startPoint y: 75, endPoint x: 76, endPoint y: 72, distance: 18.2
click at [75, 75] on h5 "Low-cost ETF Retirable uses diversified Exchange Traded Funds from trusted mana…" at bounding box center [101, 74] width 124 height 5
click at [112, 25] on div "Pricing" at bounding box center [195, 21] width 356 height 12
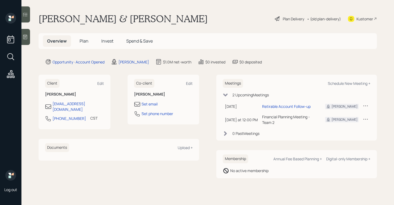
click at [86, 40] on span "Plan" at bounding box center [84, 41] width 9 height 6
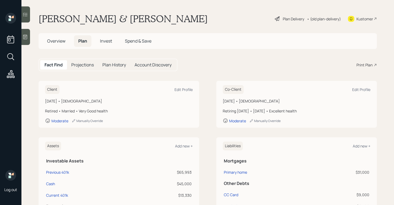
click at [365, 66] on div "Print Plan" at bounding box center [365, 65] width 16 height 6
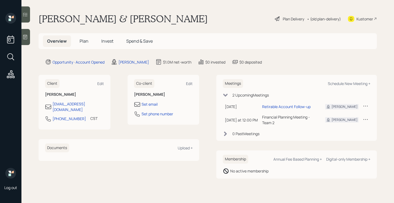
click at [285, 20] on div "Plan Delivery" at bounding box center [293, 19] width 21 height 6
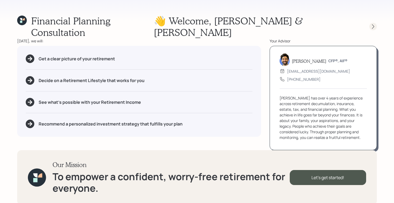
click at [372, 24] on icon at bounding box center [373, 26] width 5 height 5
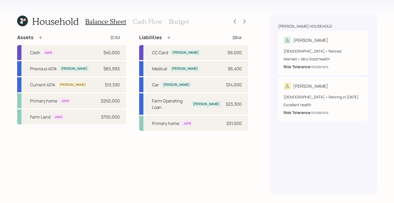
click at [145, 21] on h3 "Cash Flow" at bounding box center [148, 22] width 30 height 8
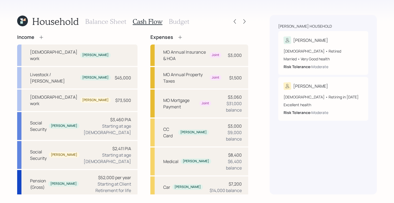
click at [80, 172] on div "Income Full-time work Kevin Livestock / Kevin Income Kevin $45,000 Full-time wo…" at bounding box center [77, 188] width 120 height 308
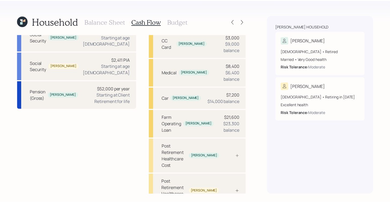
scroll to position [90, 0]
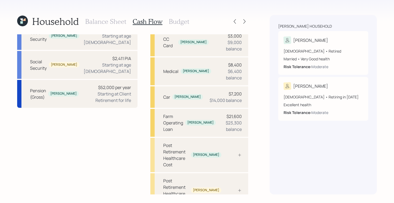
click at [181, 21] on h3 "Budget" at bounding box center [179, 22] width 20 height 8
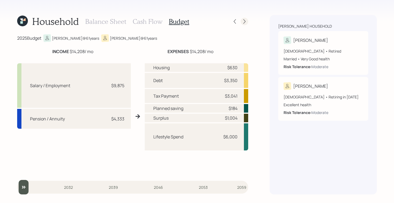
click at [248, 20] on div at bounding box center [245, 22] width 8 height 8
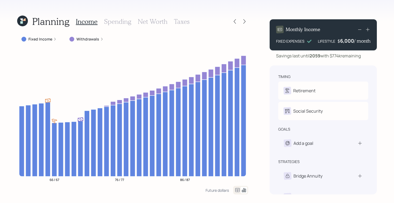
click at [179, 22] on h3 "Taxes" at bounding box center [182, 22] width 16 height 8
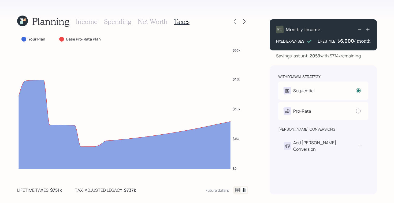
click at [122, 21] on h3 "Spending" at bounding box center [117, 22] width 27 height 8
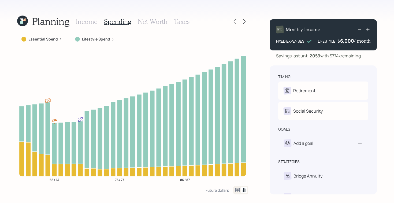
click at [154, 24] on h3 "Net Worth" at bounding box center [153, 22] width 30 height 8
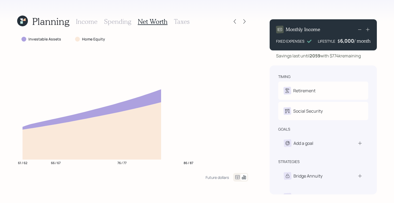
click at [184, 24] on h3 "Taxes" at bounding box center [182, 22] width 16 height 8
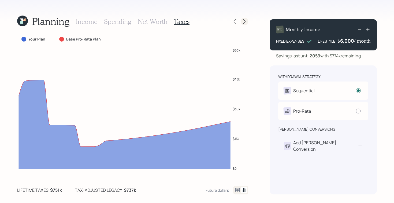
click at [246, 19] on icon at bounding box center [244, 21] width 5 height 5
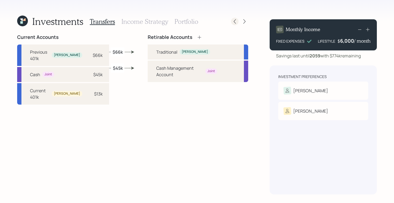
click at [234, 23] on icon at bounding box center [234, 21] width 5 height 5
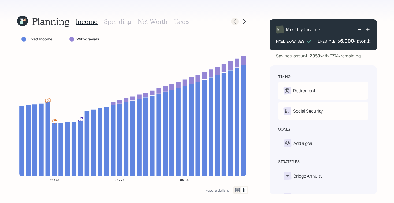
click at [237, 23] on icon at bounding box center [234, 21] width 5 height 5
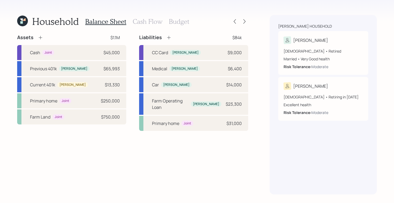
click at [137, 26] on div "Balance Sheet Cash Flow Budget" at bounding box center [137, 21] width 104 height 13
click at [142, 24] on h3 "Cash Flow" at bounding box center [148, 22] width 30 height 8
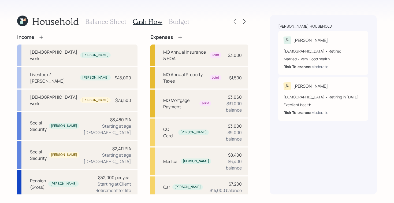
click at [180, 23] on h3 "Budget" at bounding box center [179, 22] width 20 height 8
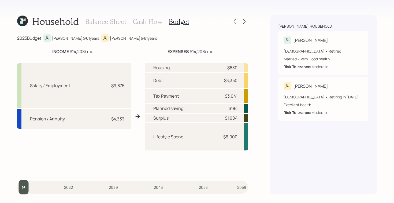
click at [108, 18] on h3 "Balance Sheet" at bounding box center [105, 22] width 41 height 8
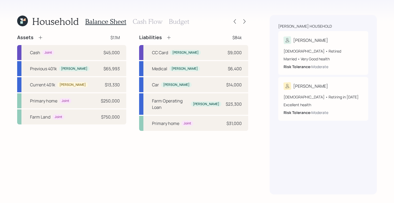
click at [244, 17] on div "Household Balance Sheet Cash Flow Budget" at bounding box center [132, 21] width 231 height 13
click at [244, 24] on icon at bounding box center [244, 21] width 5 height 5
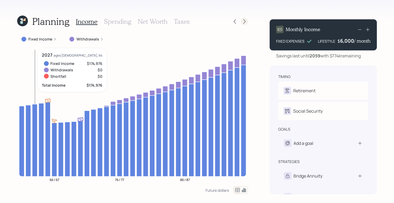
click at [244, 21] on icon at bounding box center [244, 21] width 5 height 5
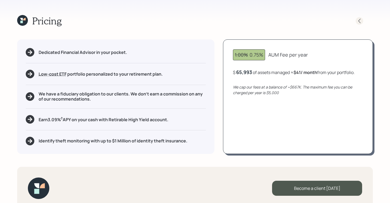
click at [358, 21] on icon at bounding box center [359, 20] width 5 height 5
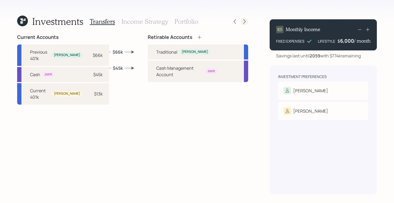
click at [245, 21] on icon at bounding box center [244, 21] width 5 height 5
